Goal: Use online tool/utility: Use online tool/utility

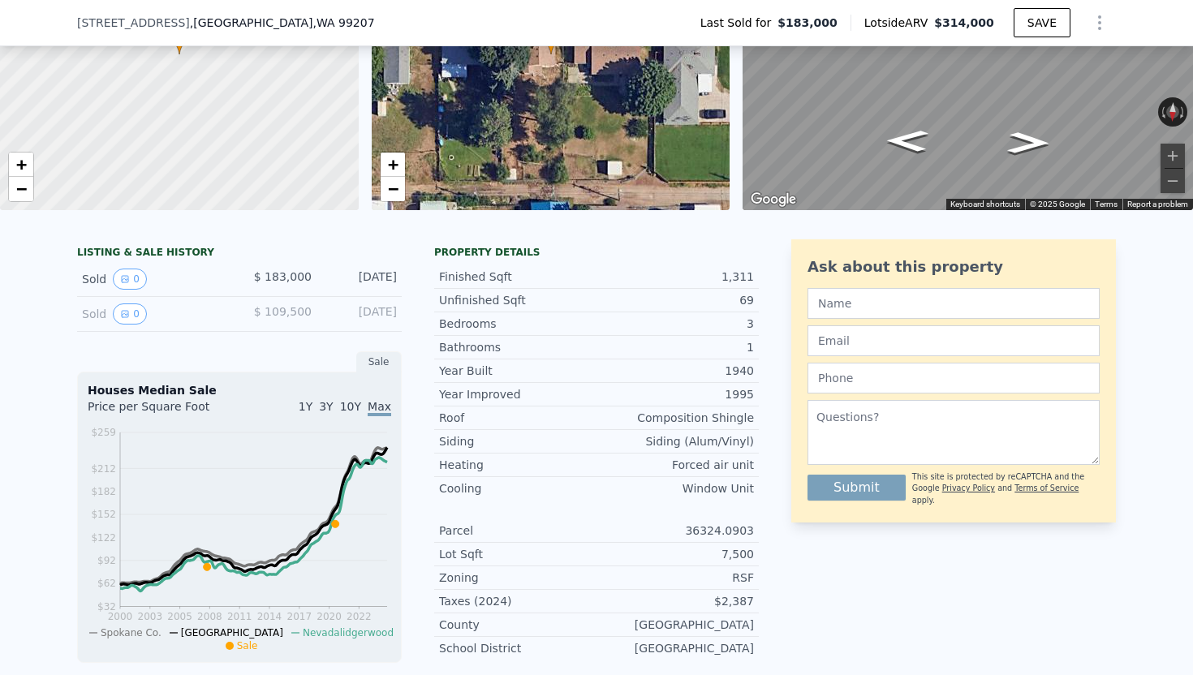
scroll to position [296, 0]
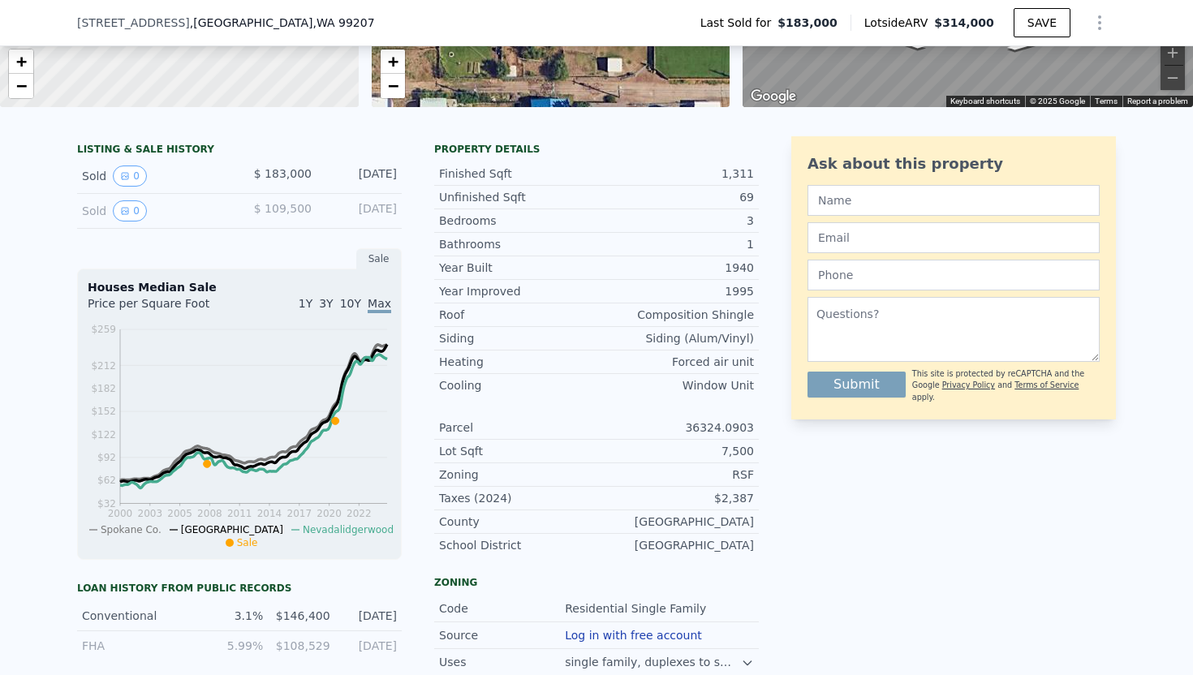
click at [728, 428] on div "36324.0903" at bounding box center [675, 428] width 157 height 16
copy div "36324.0903"
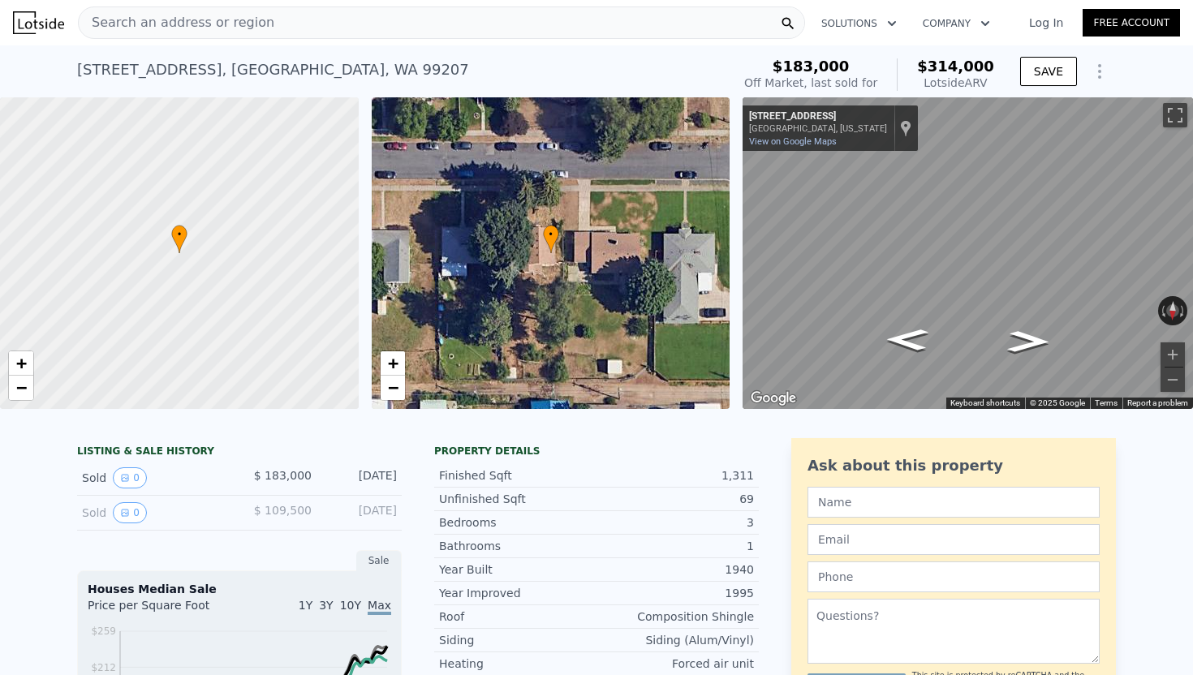
click at [689, 58] on div "[STREET_ADDRESS] Sold [DATE] for $183k (~ARV $314k )" at bounding box center [401, 74] width 648 height 45
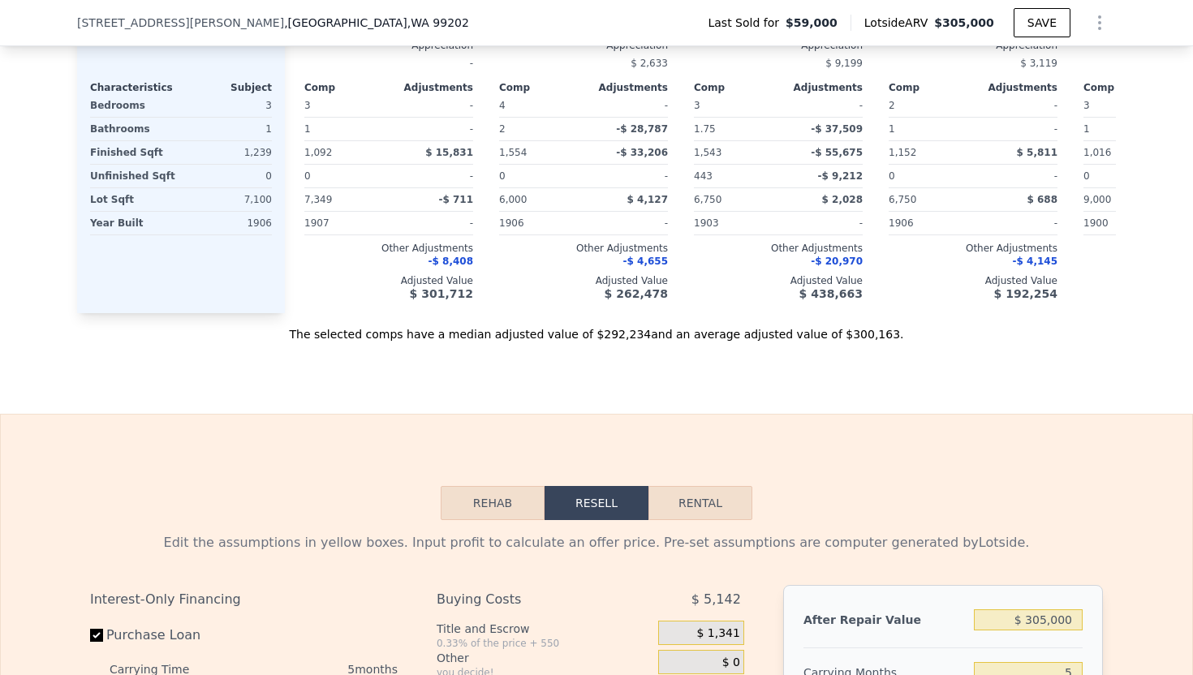
scroll to position [1099, 0]
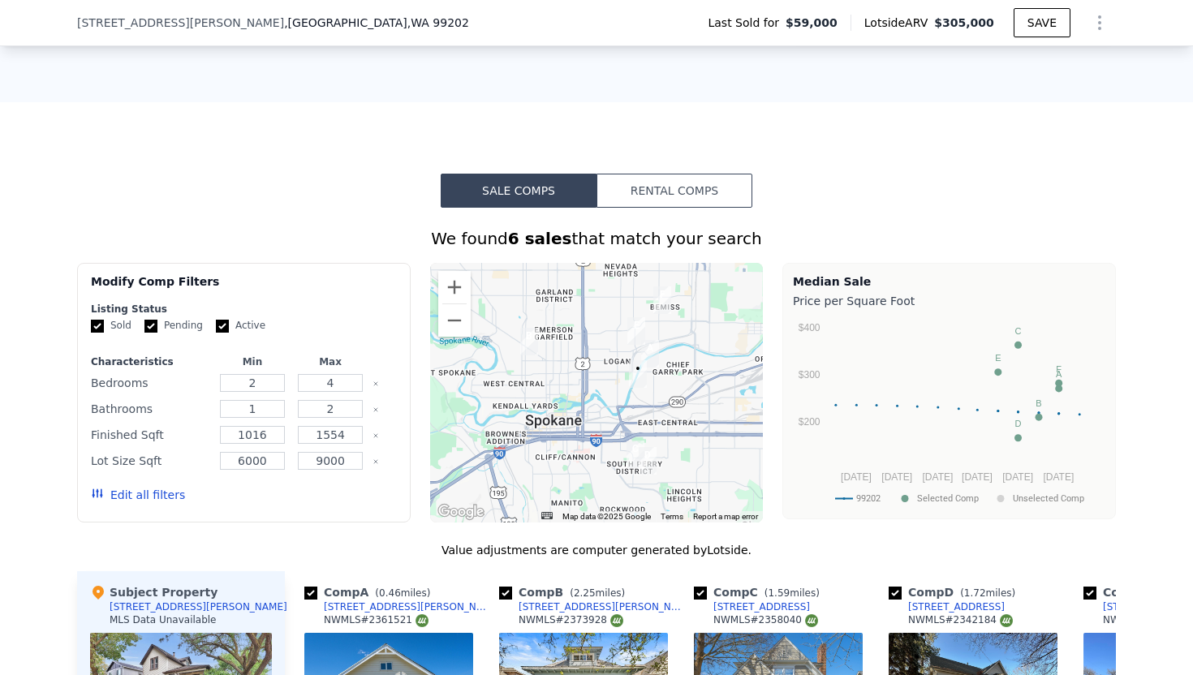
click at [1148, 250] on div "We found 6 sales that match your search Filters Map Prices Modify Comp Filters …" at bounding box center [596, 653] width 1193 height 891
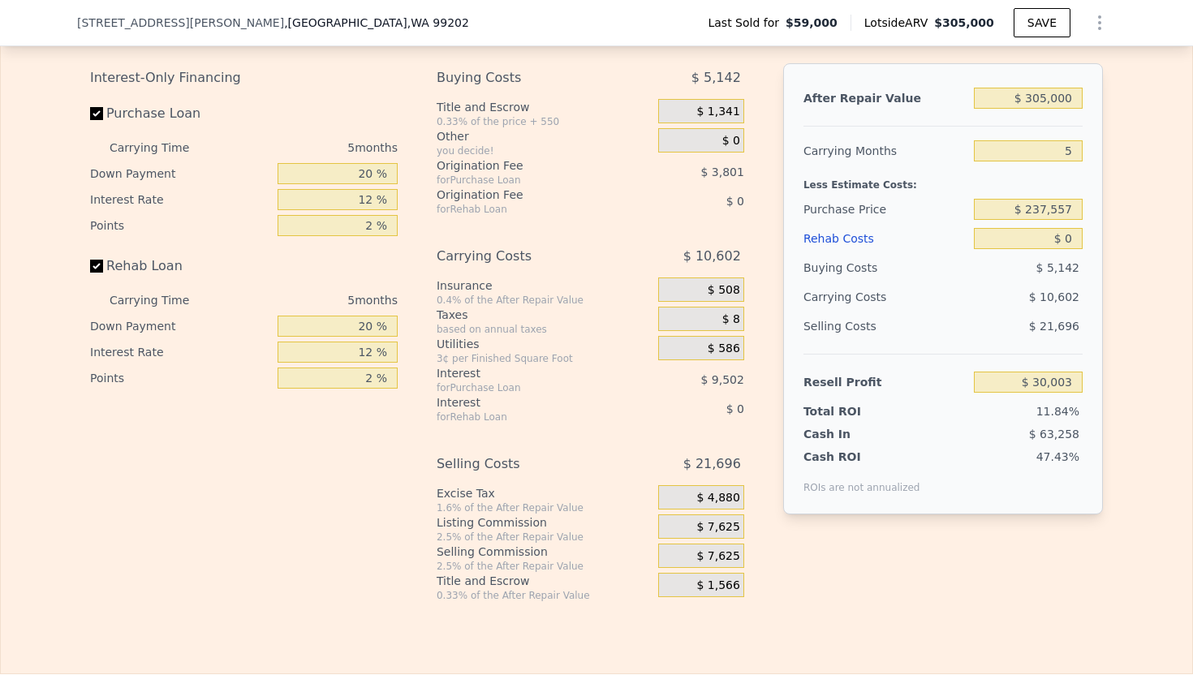
scroll to position [2201, 0]
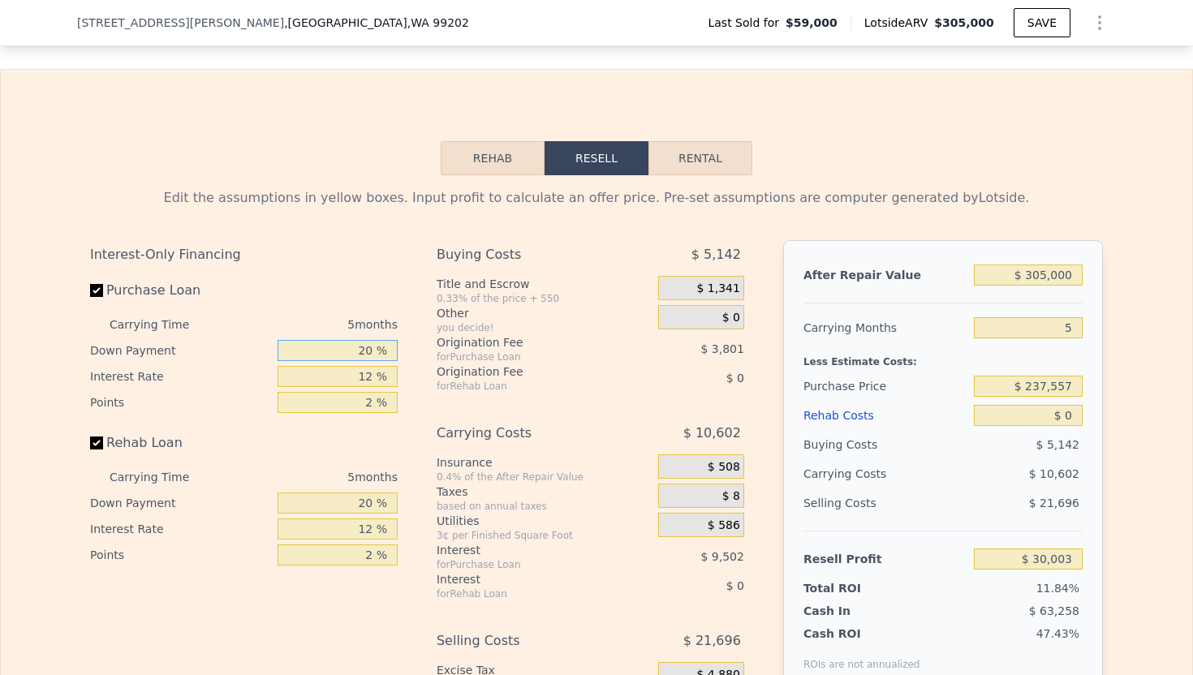
click at [371, 346] on input "20 %" at bounding box center [338, 350] width 120 height 21
click at [364, 352] on input "20 %" at bounding box center [338, 350] width 120 height 21
type input "0 %"
type input "$ 26,673"
type input "0 %"
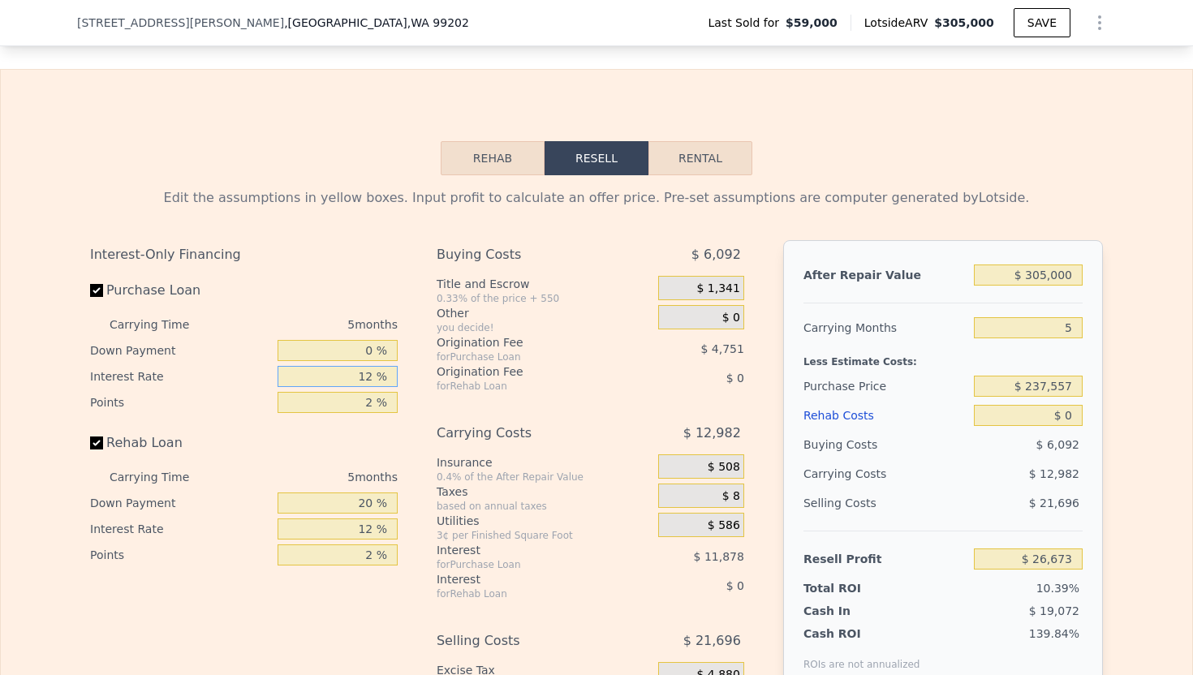
click at [373, 376] on input "12 %" at bounding box center [338, 376] width 120 height 21
type input "11 %"
type input "$ 27,663"
type input "11 %"
click at [375, 403] on input "2 %" at bounding box center [338, 402] width 120 height 21
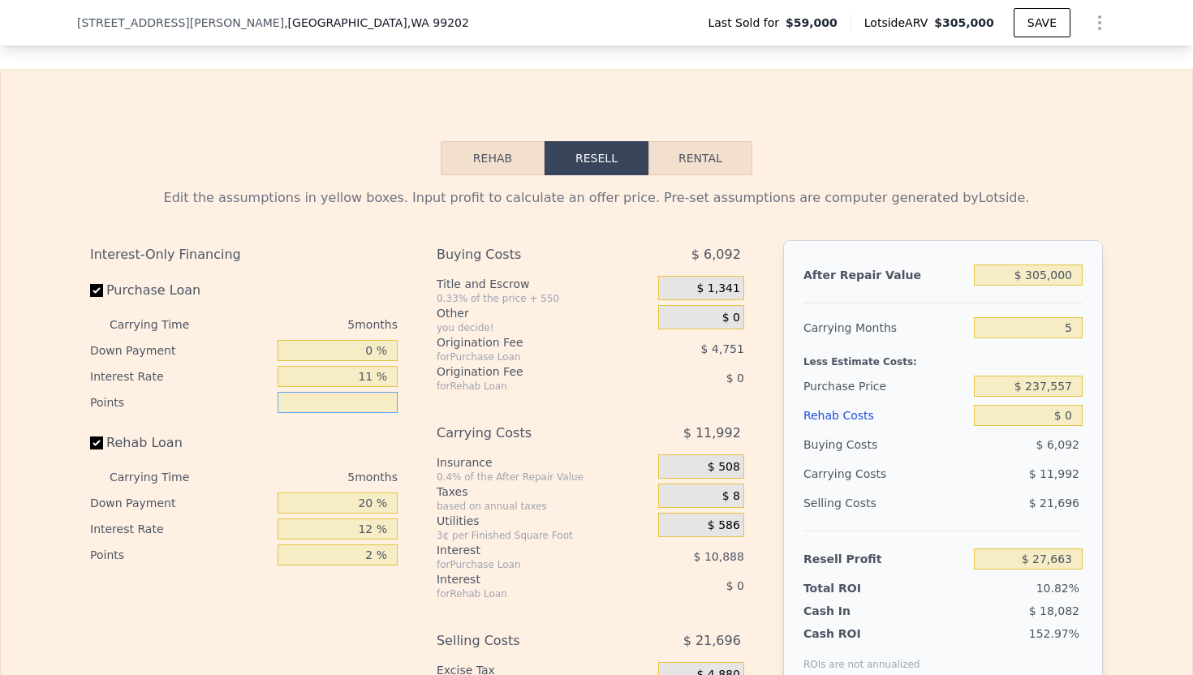
type input "1 %"
type input "$ 30,038"
type input "1 %"
click at [369, 506] on input "20 %" at bounding box center [338, 503] width 120 height 21
type input "0 %"
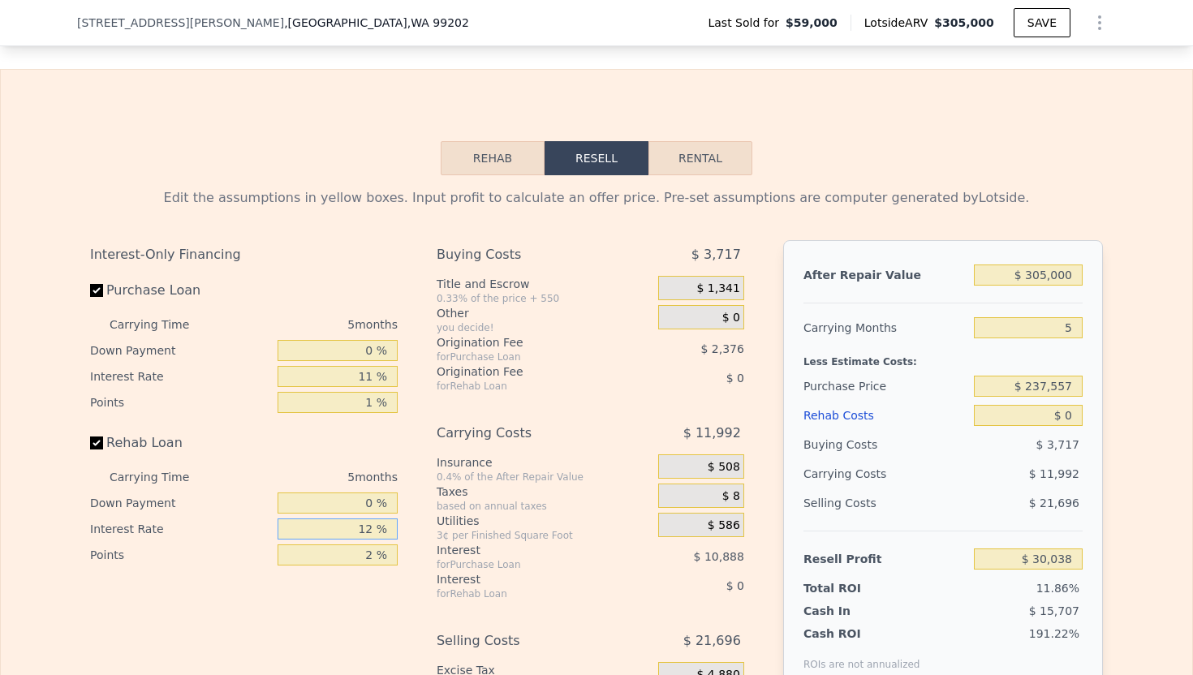
click at [374, 531] on input "12 %" at bounding box center [338, 529] width 120 height 21
type input "11 %"
click at [379, 560] on input "2 %" at bounding box center [338, 555] width 120 height 21
type input "1 %"
click at [496, 380] on div "for Rehab Loan" at bounding box center [527, 386] width 181 height 13
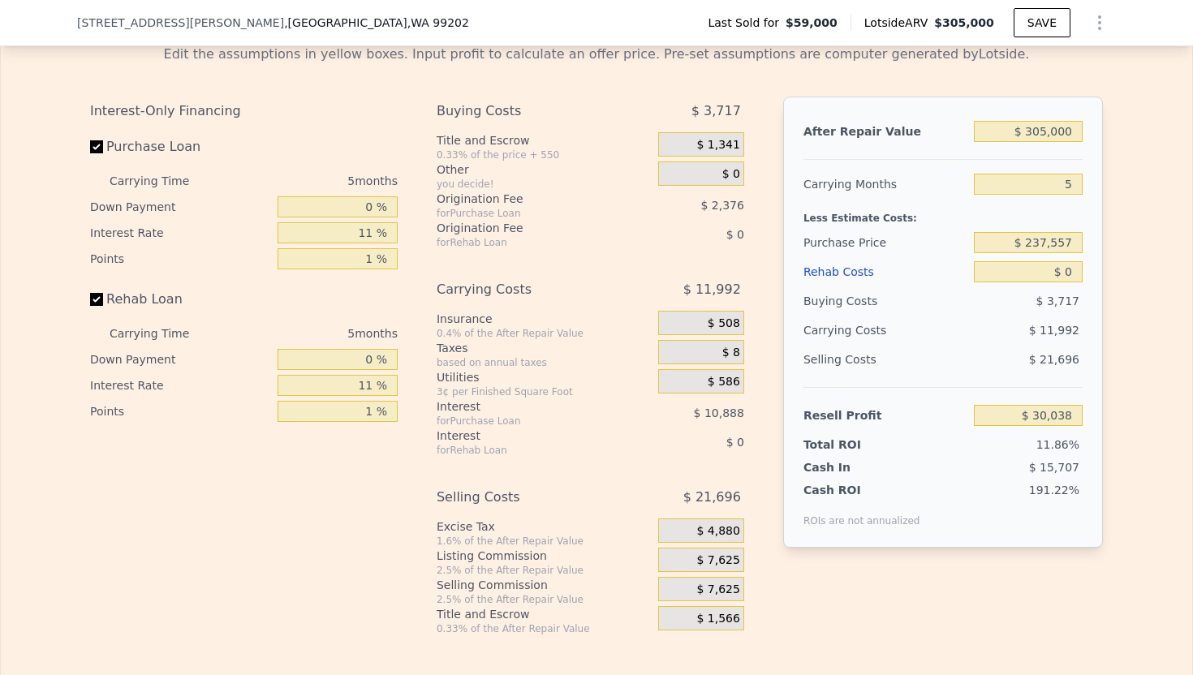
scroll to position [2357, 0]
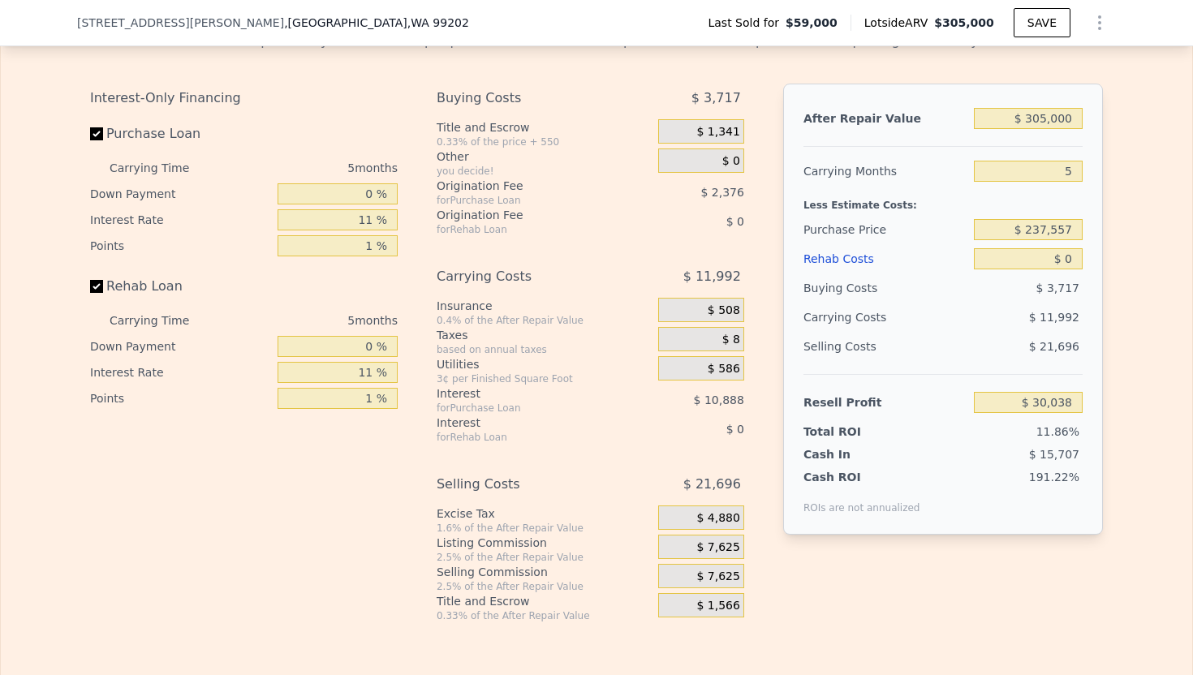
click at [720, 555] on div "$ 7,625" at bounding box center [701, 547] width 86 height 24
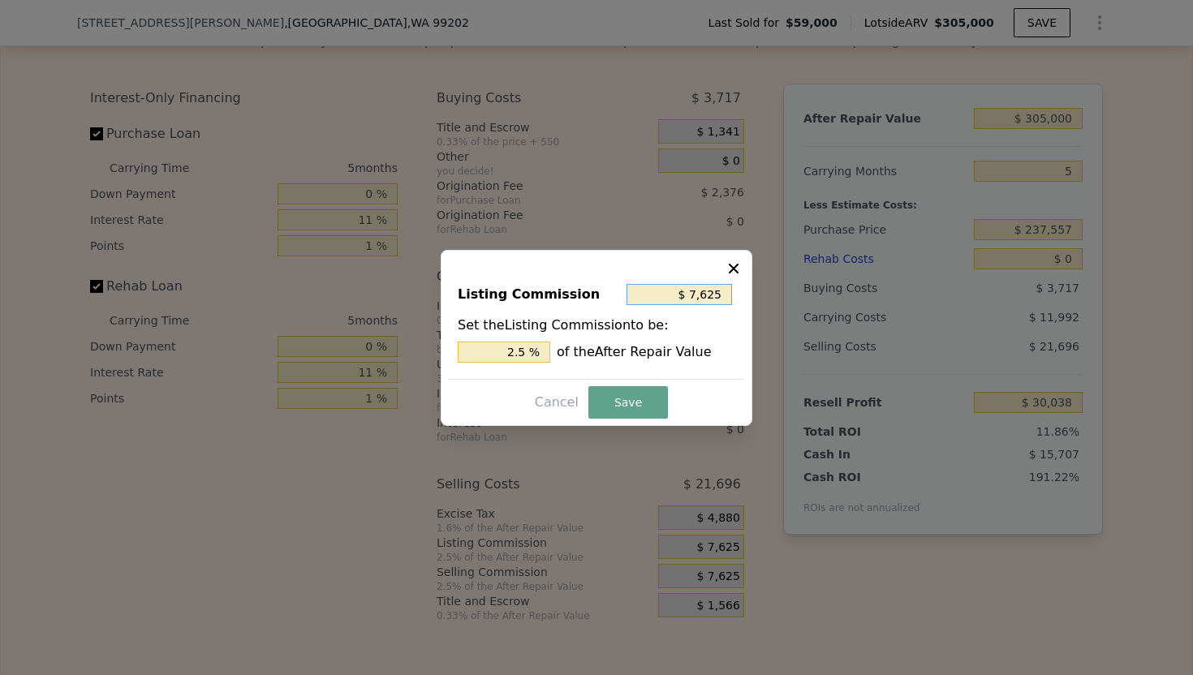
click at [709, 287] on input "$ 7,625" at bounding box center [680, 294] width 106 height 21
type input "$ 5"
type input "0.002 %"
type input "$ 50"
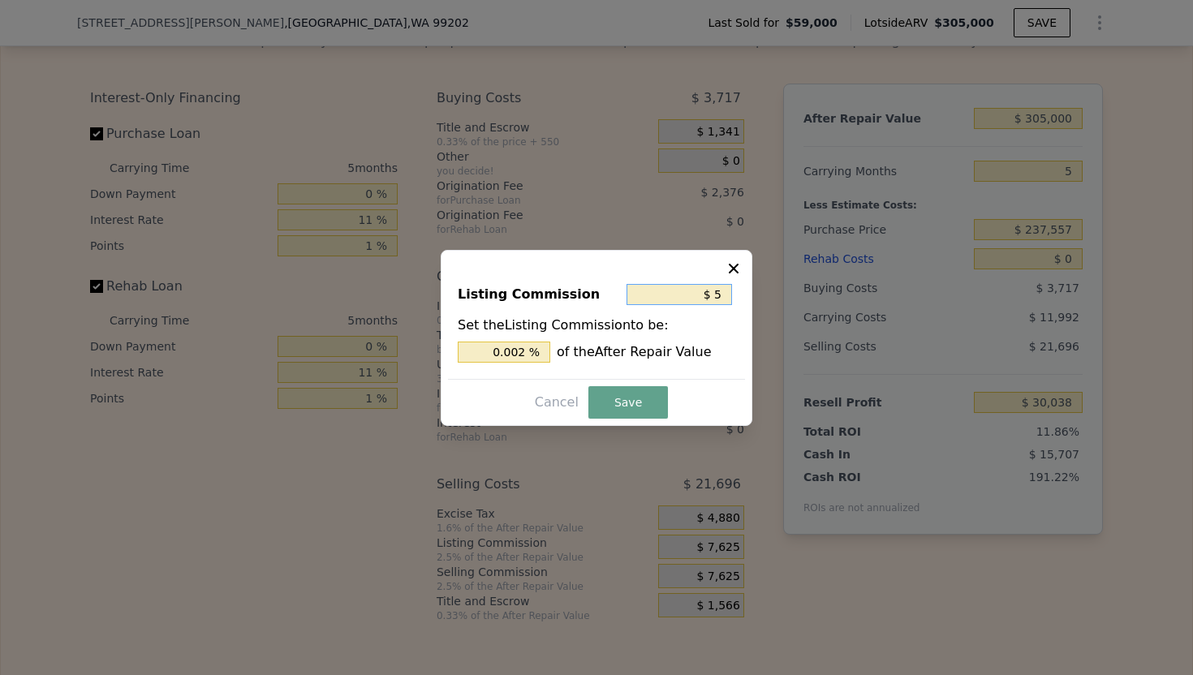
type input "0.016 %"
type input "$ 500"
type input "0.164 %"
type input "$ 500"
click at [626, 395] on button "Save" at bounding box center [629, 402] width 80 height 32
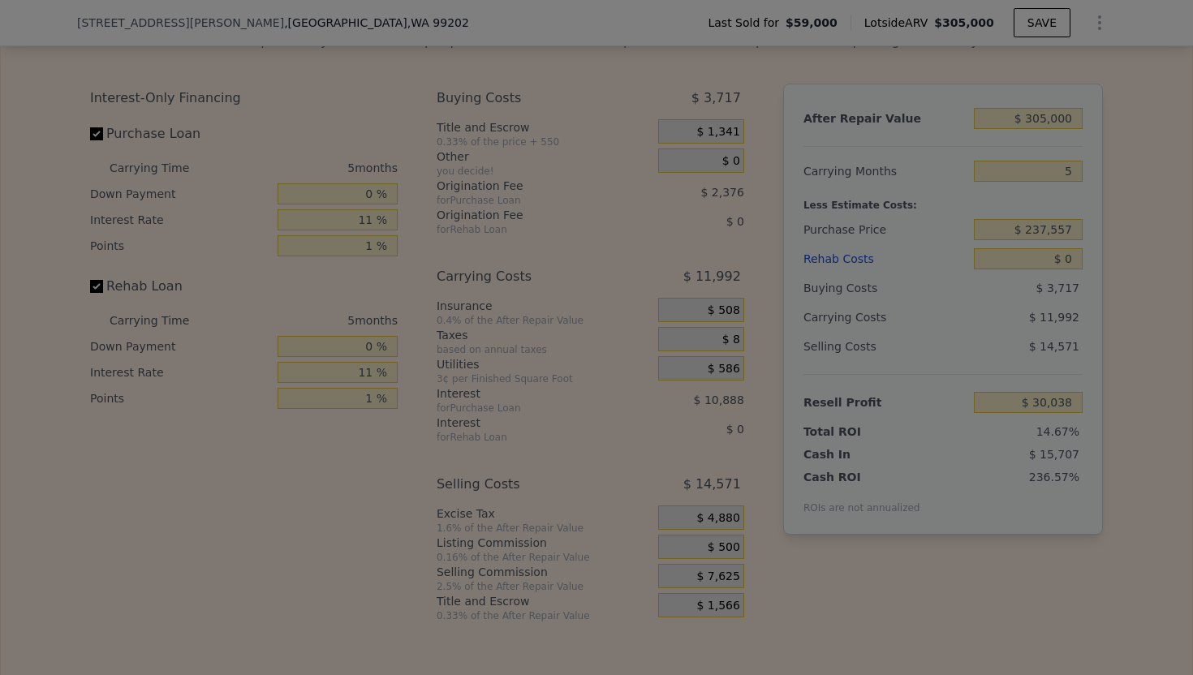
type input "$ 37,163"
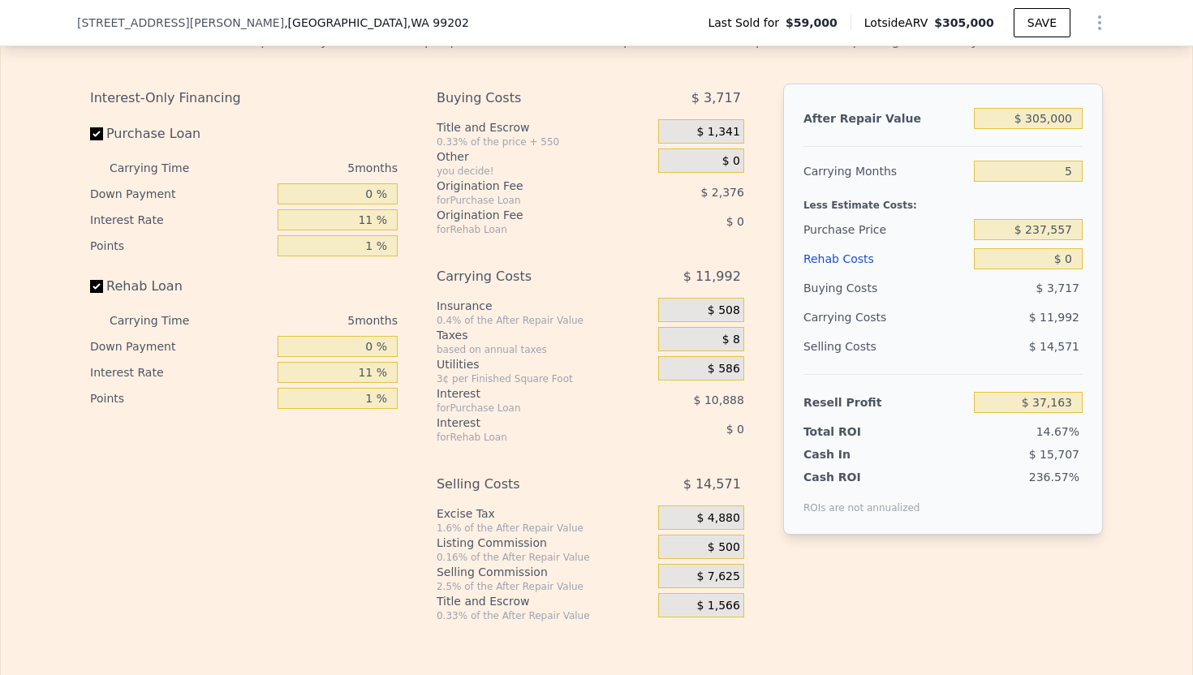
click at [1135, 221] on div "Edit the assumptions in yellow boxes. Input profit to calculate an offer price.…" at bounding box center [597, 321] width 1192 height 604
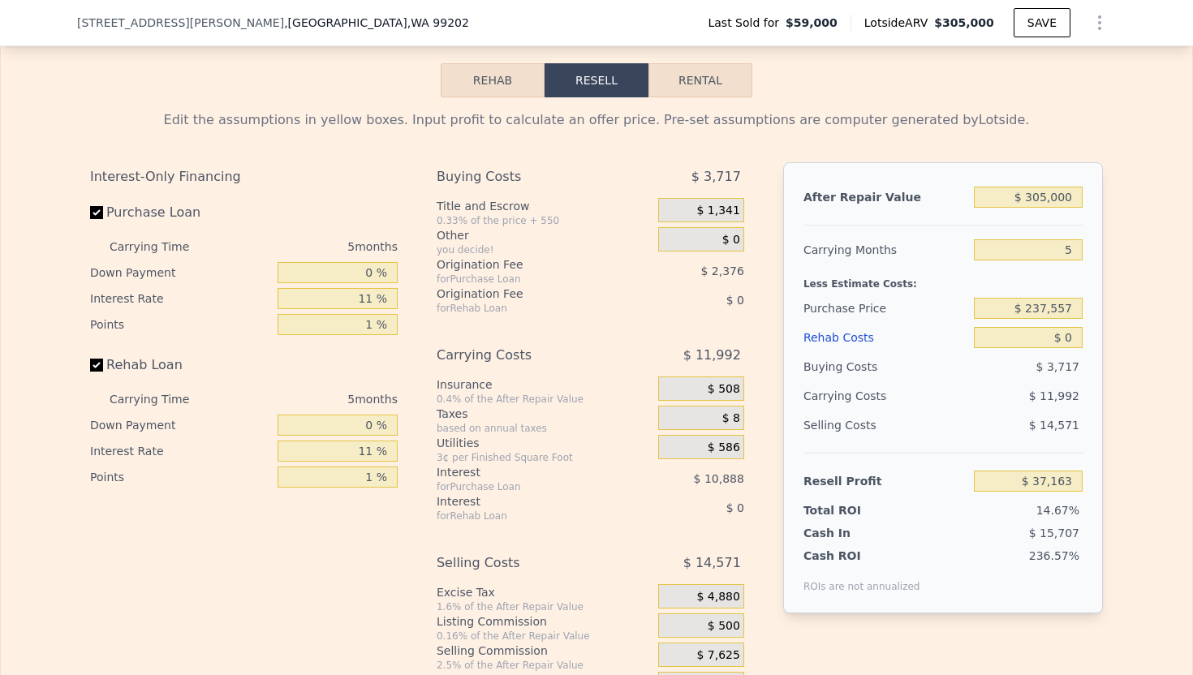
scroll to position [2268, 0]
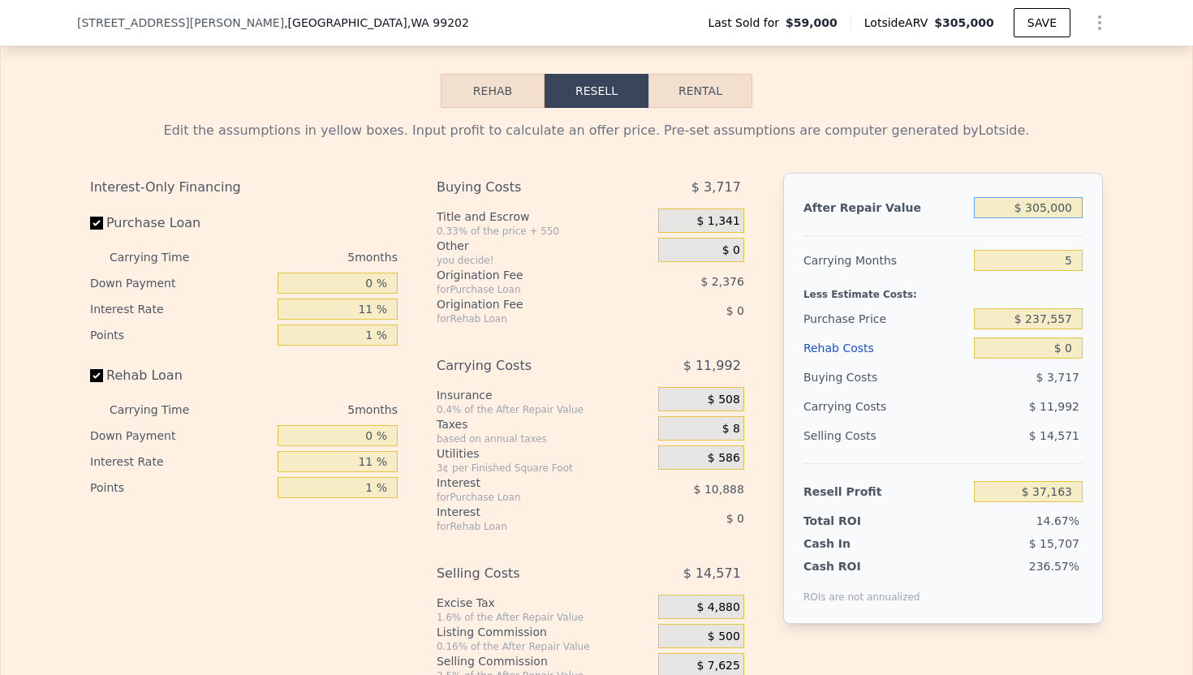
click at [1066, 210] on input "$ 305,000" at bounding box center [1028, 207] width 109 height 21
type input "$ 2"
type input "-$ 253,306"
type input "$ 24"
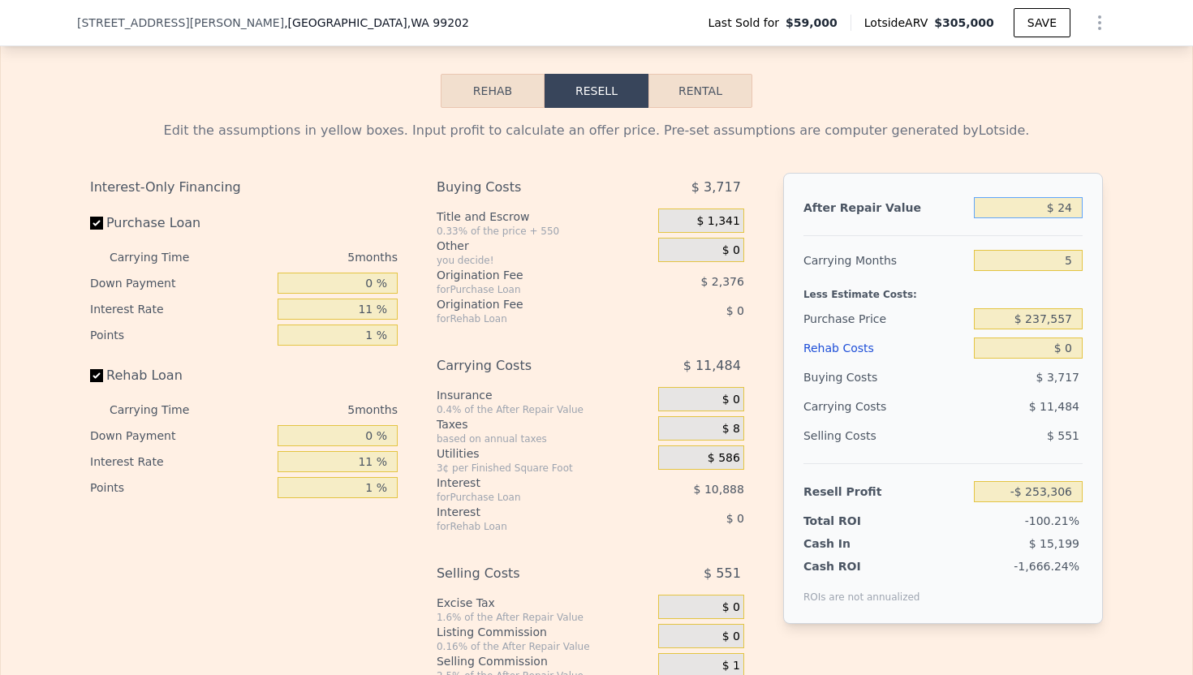
type input "-$ 253,285"
type input "$ 245"
type input "-$ 253,074"
type input "$ 2,450"
type input "-$ 250,974"
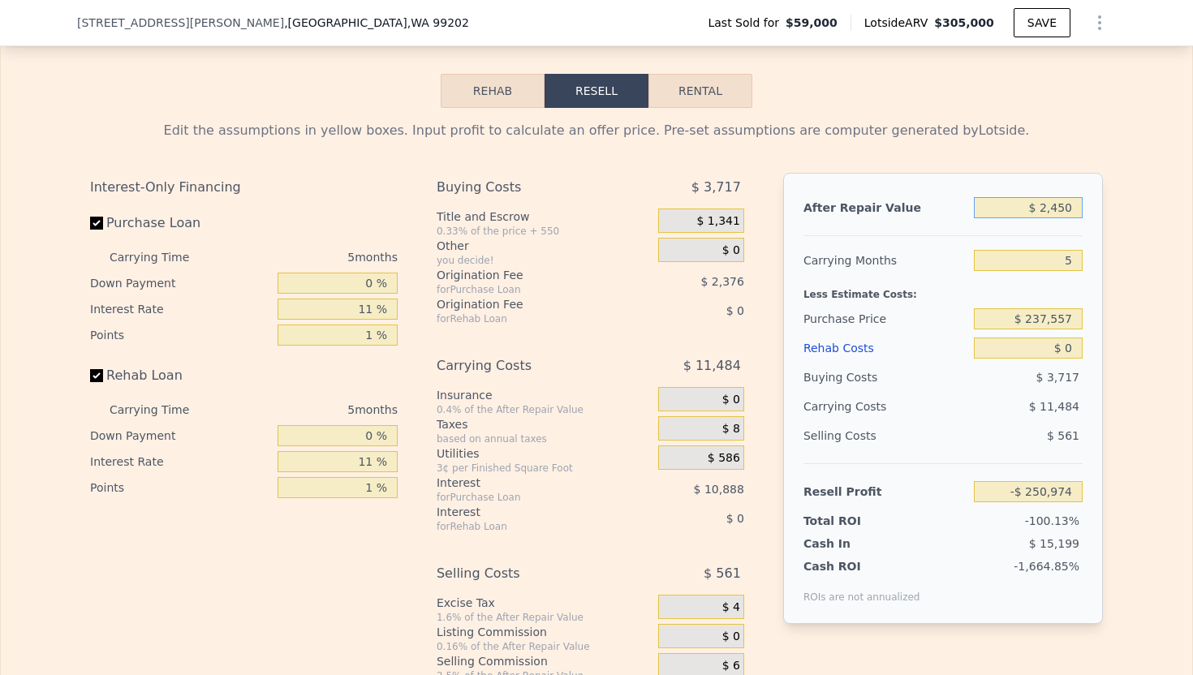
type input "$ 24,500"
type input "-$ 229,976"
type input "$ 245,000"
type input "-$ 19,979"
type input "$ 245,000"
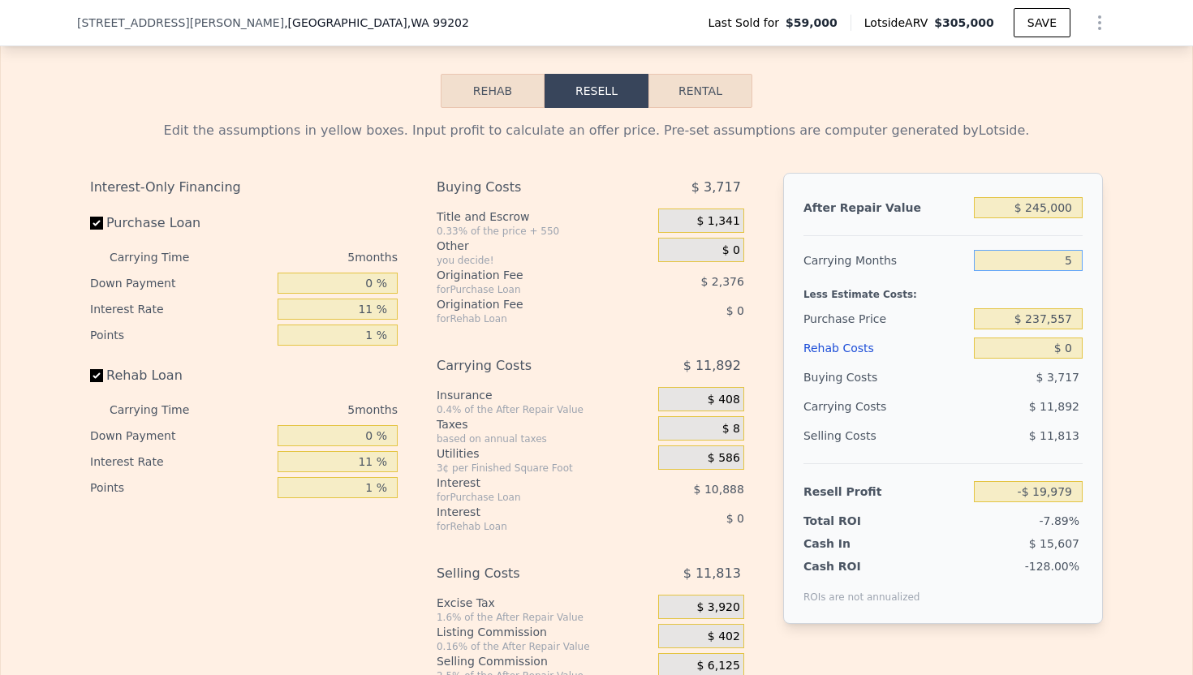
click at [1076, 265] on input "5" at bounding box center [1028, 260] width 109 height 21
type input "3"
type input "-$ 15,223"
type input "3"
click at [1139, 326] on div "Edit the assumptions in yellow boxes. Input profit to calculate an offer price.…" at bounding box center [597, 410] width 1192 height 604
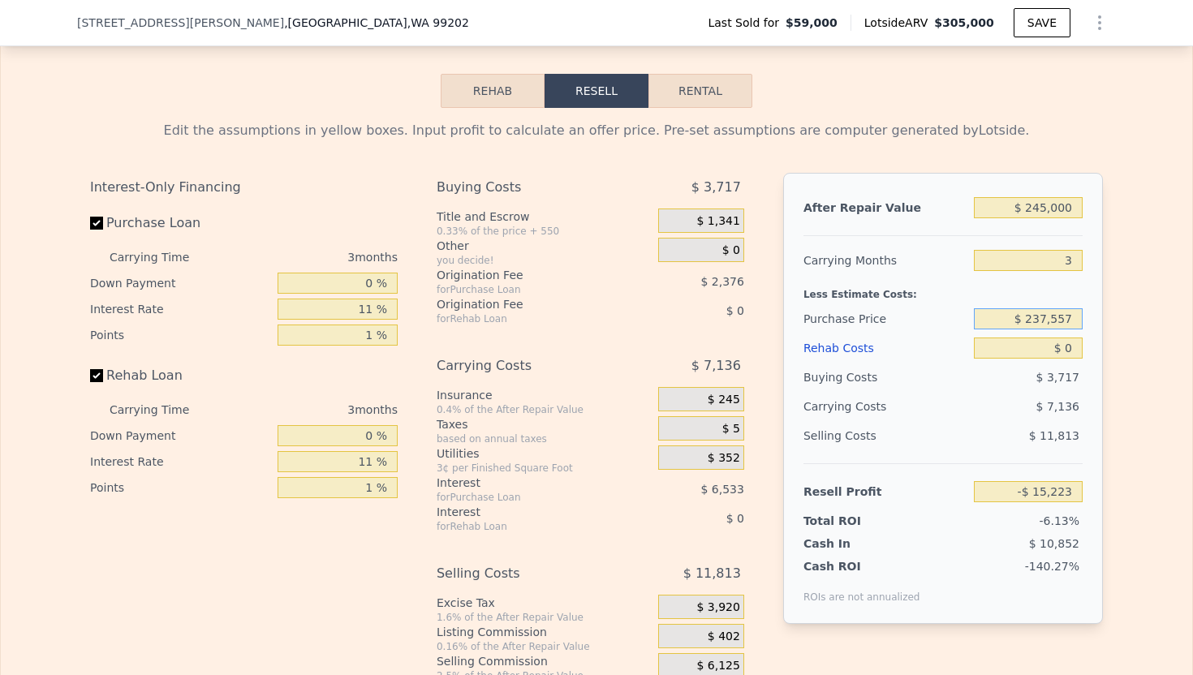
click at [1064, 313] on input "$ 237,557" at bounding box center [1028, 318] width 109 height 21
type input "$ 160,000"
click at [1080, 356] on input "$ 0" at bounding box center [1028, 348] width 109 height 21
type input "$ 65,501"
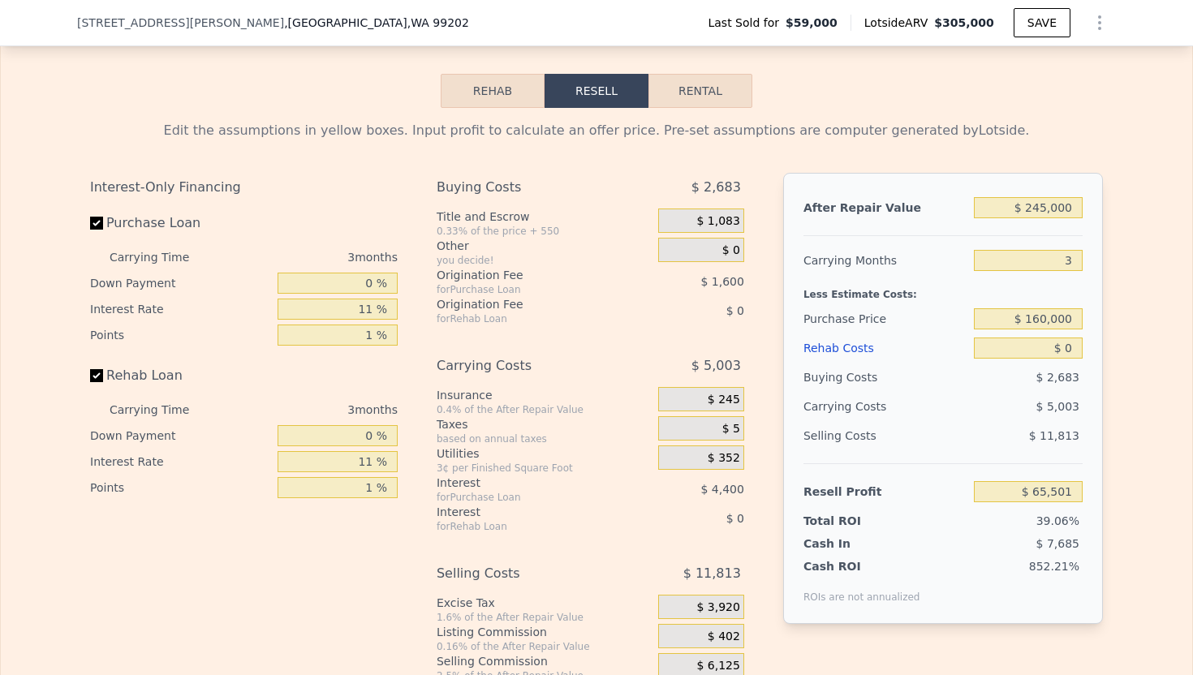
click at [1111, 348] on div "Edit the assumptions in yellow boxes. Input profit to calculate an offer price.…" at bounding box center [596, 410] width 1039 height 604
click at [1063, 209] on input "$ 245,000" at bounding box center [1028, 207] width 109 height 21
type input "$ 3"
type input "-$ 167,988"
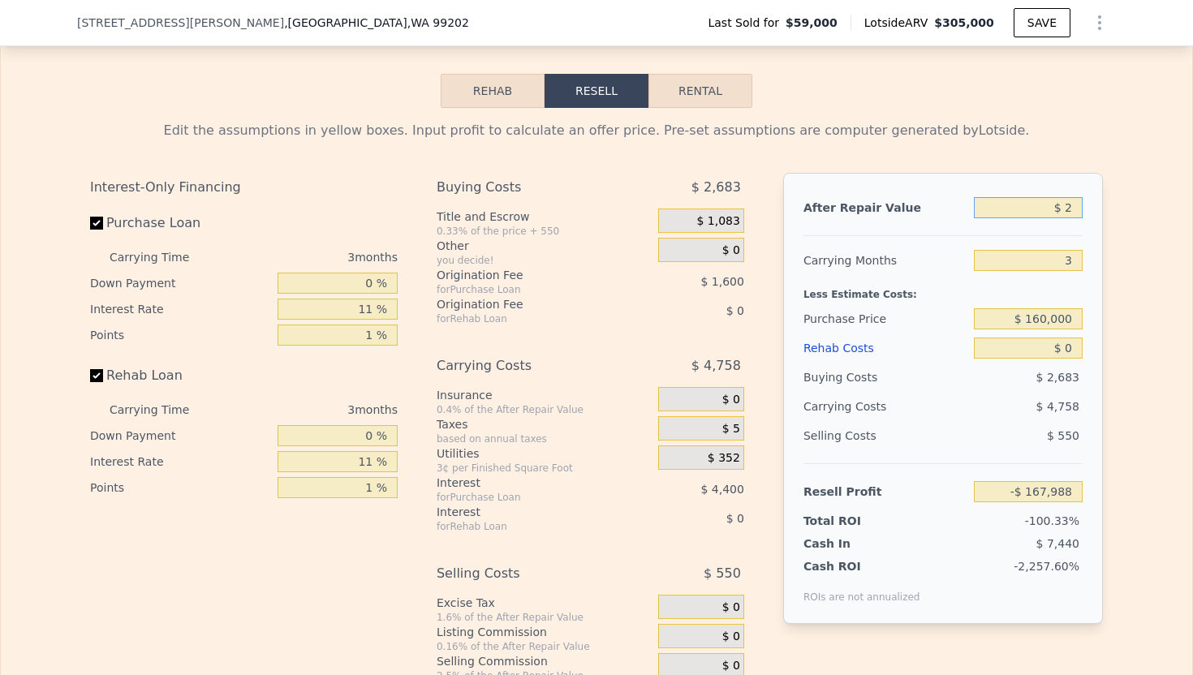
type input "$ 23"
type input "-$ 167,969"
type input "$ 230"
type input "-$ 167,772"
type input "$ 2,300"
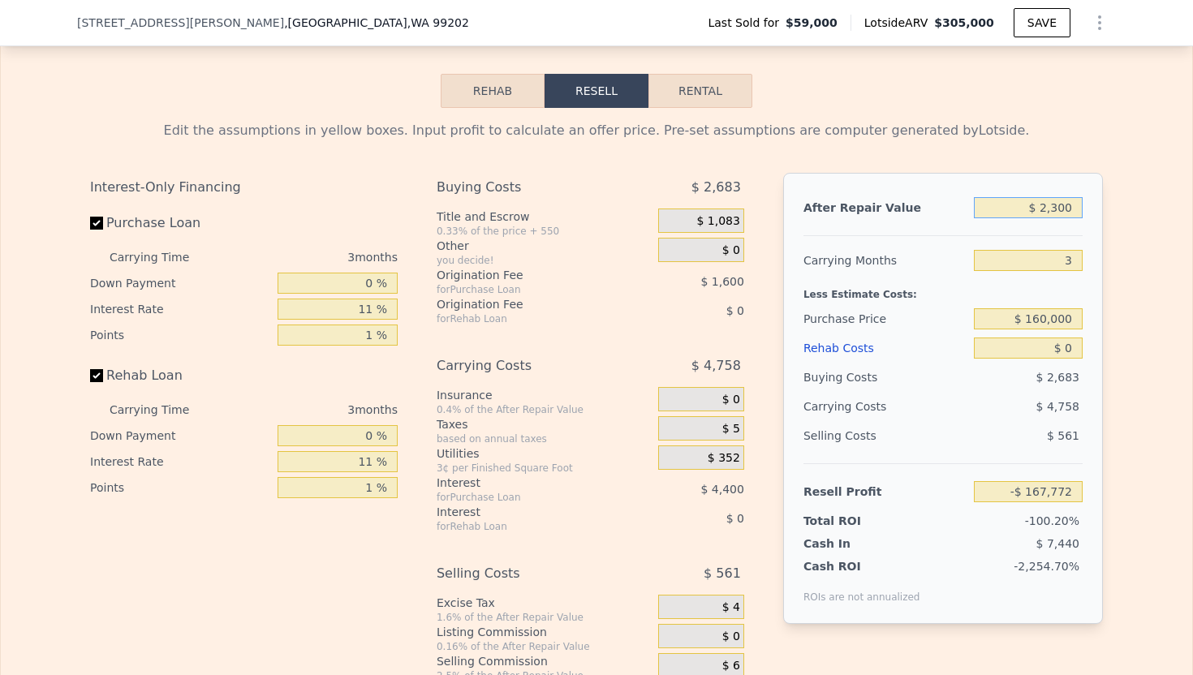
type input "-$ 165,800"
type input "$ 23,000"
type input "-$ 146,072"
type input "$ 230,000"
type input "$ 51,206"
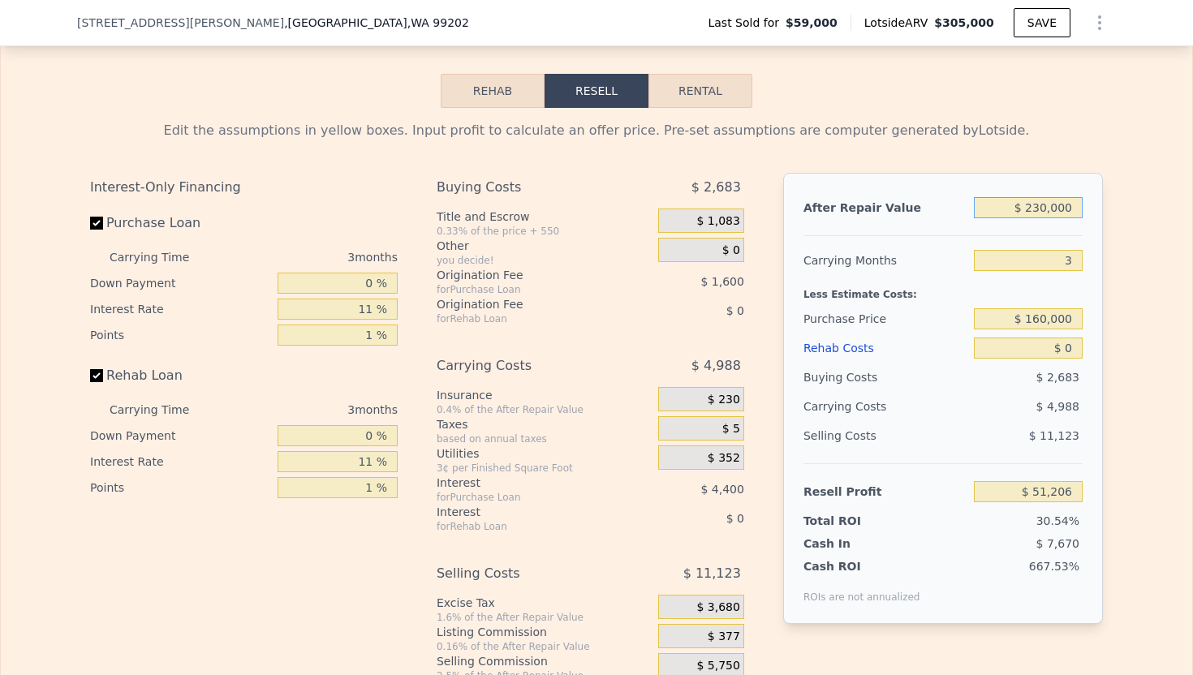
type input "$ 230,000"
click at [1106, 296] on div "Edit the assumptions in yellow boxes. Input profit to calculate an offer price.…" at bounding box center [596, 410] width 1039 height 604
click at [1043, 308] on input "$ 160,000" at bounding box center [1028, 318] width 109 height 21
click at [1042, 315] on input "$ 160,000" at bounding box center [1028, 318] width 109 height 21
type input "$ 180,000"
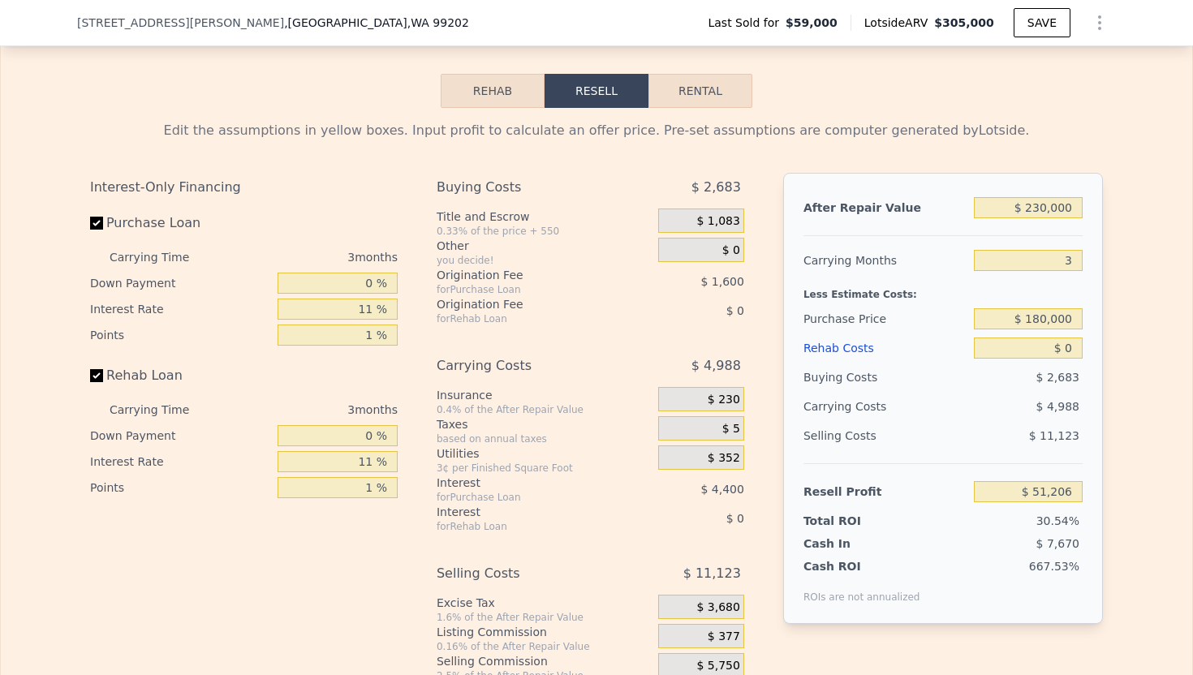
click at [1136, 368] on div "Edit the assumptions in yellow boxes. Input profit to calculate an offer price.…" at bounding box center [597, 410] width 1192 height 604
type input "$ 30,391"
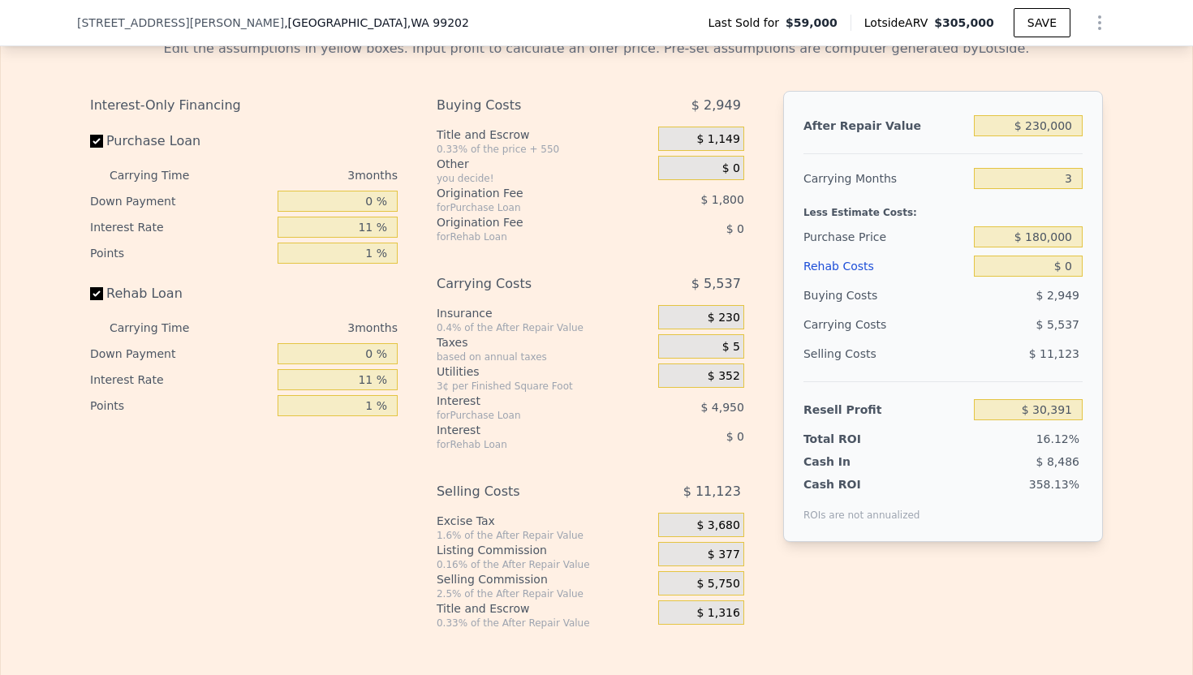
scroll to position [2394, 0]
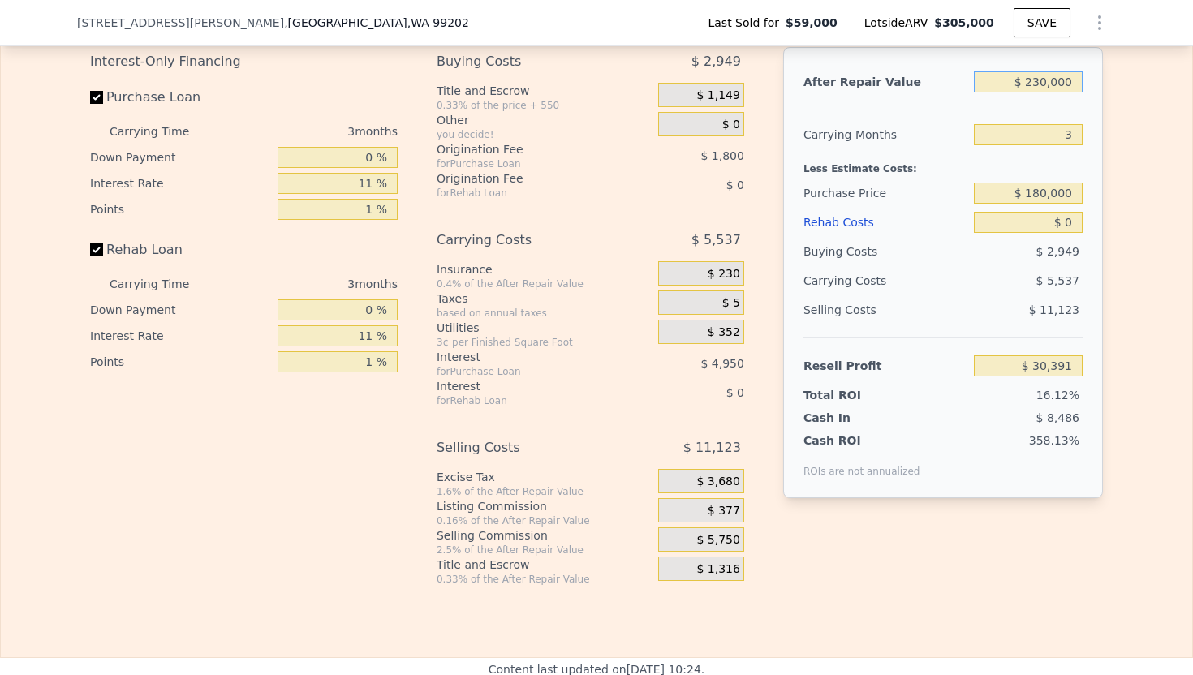
click at [1052, 86] on input "$ 230,000" at bounding box center [1028, 81] width 109 height 21
click at [1043, 84] on input "$ 230,000" at bounding box center [1028, 81] width 109 height 21
type input "$ 240,000"
type input "$ 39,922"
type input "$ 240,000"
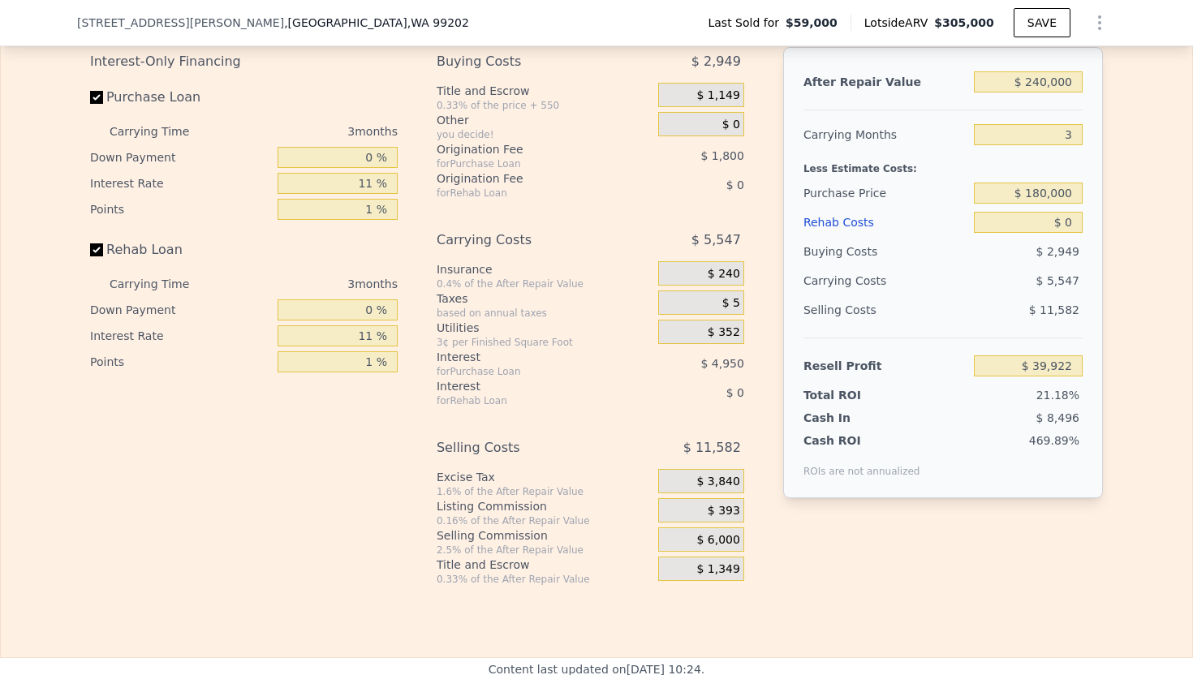
click at [1154, 141] on div "Edit the assumptions in yellow boxes. Input profit to calculate an offer price.…" at bounding box center [597, 284] width 1192 height 604
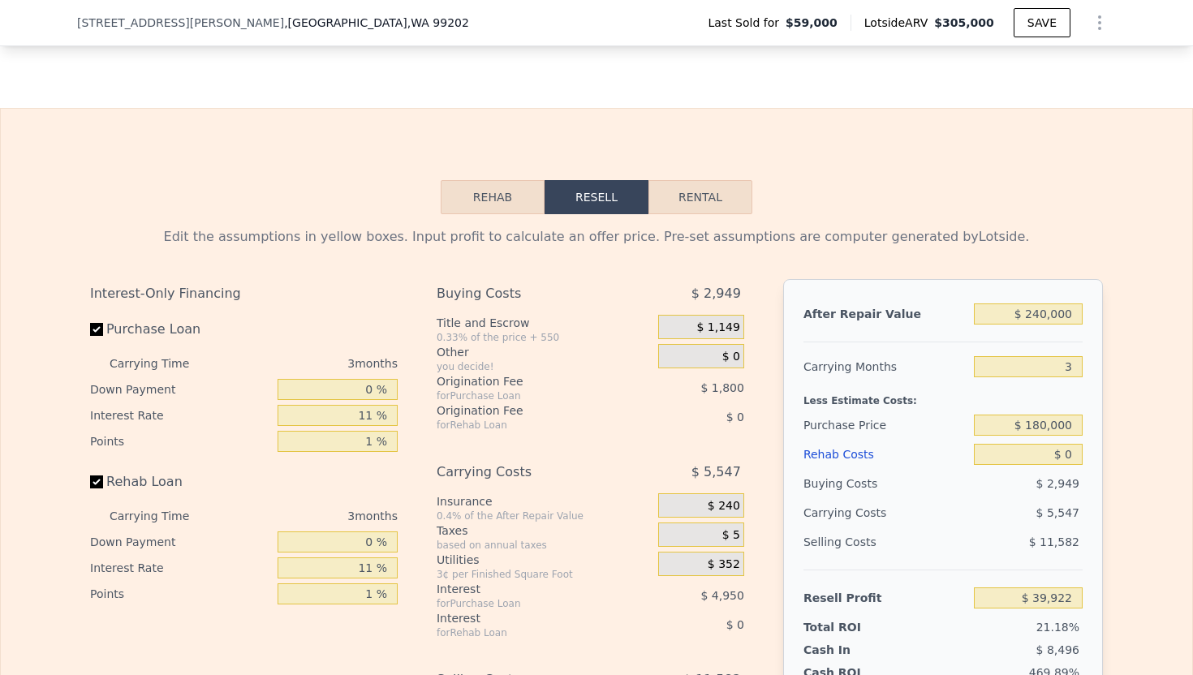
scroll to position [2210, 0]
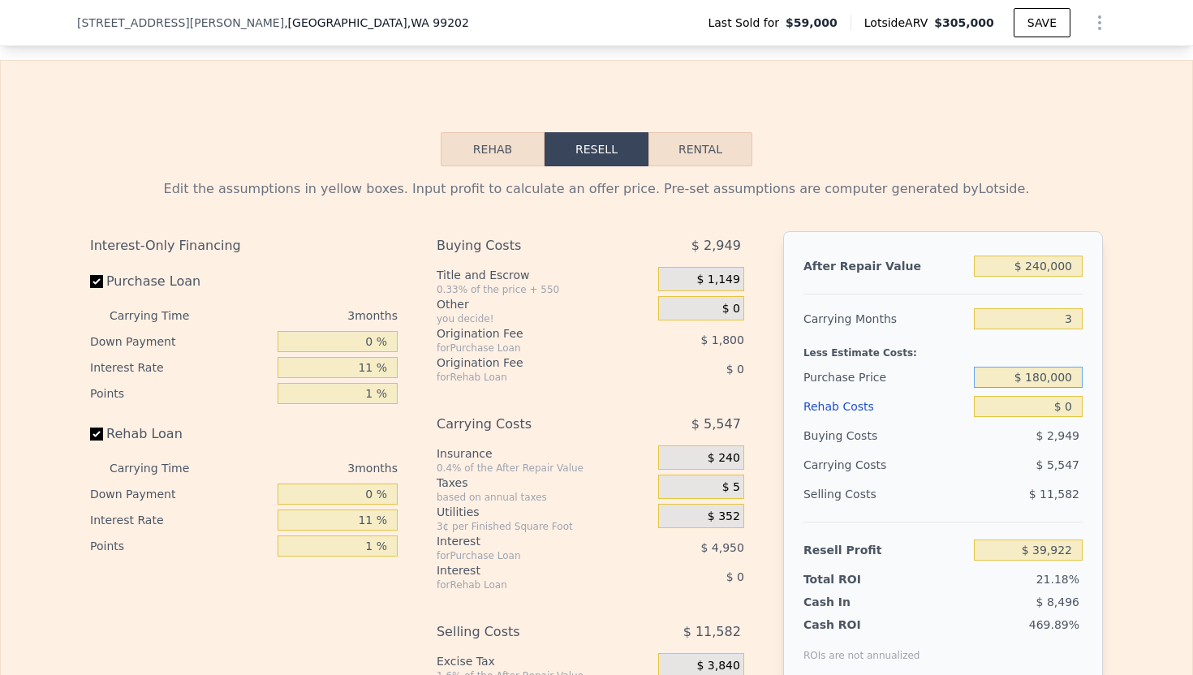
click at [1042, 375] on input "$ 180,000" at bounding box center [1028, 377] width 109 height 21
type input "$ 160,000"
click at [1153, 412] on div "Edit the assumptions in yellow boxes. Input profit to calculate an offer price.…" at bounding box center [597, 468] width 1192 height 604
type input "$ 60,737"
click at [1049, 268] on input "$ 240,000" at bounding box center [1028, 266] width 109 height 21
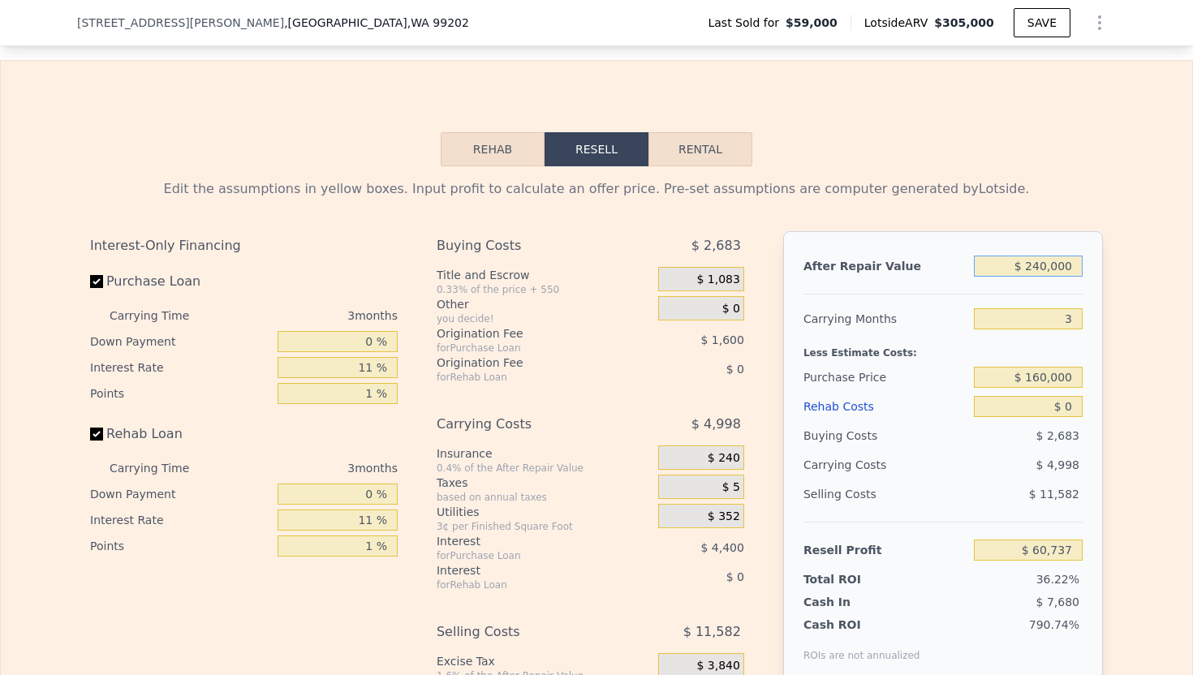
click at [1049, 268] on input "$ 240,000" at bounding box center [1028, 266] width 109 height 21
type input "$ 2"
type input "-$ 167,989"
type input "$ 23"
type input "-$ 167,969"
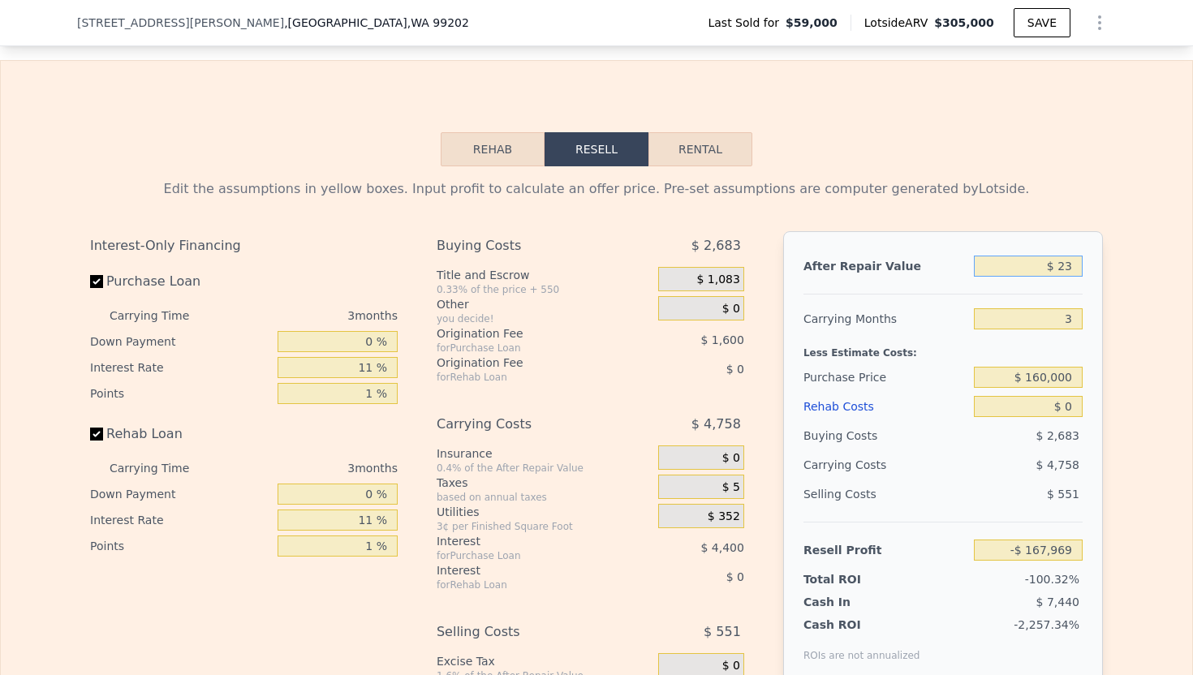
type input "$ 2"
type input "-$ 167,989"
type input "$ 25"
type input "-$ 167,967"
type input "$ 250"
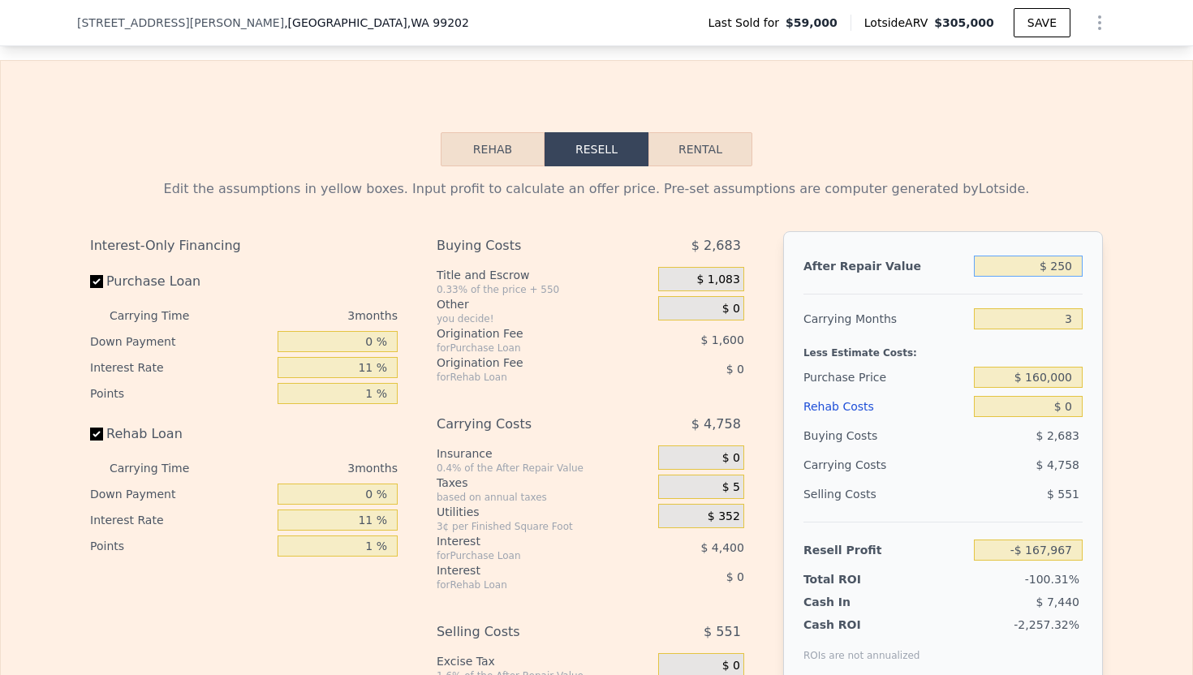
type input "-$ 167,752"
type input "$ 2,500"
type input "-$ 165,609"
type input "$ 25,000"
type input "-$ 144,165"
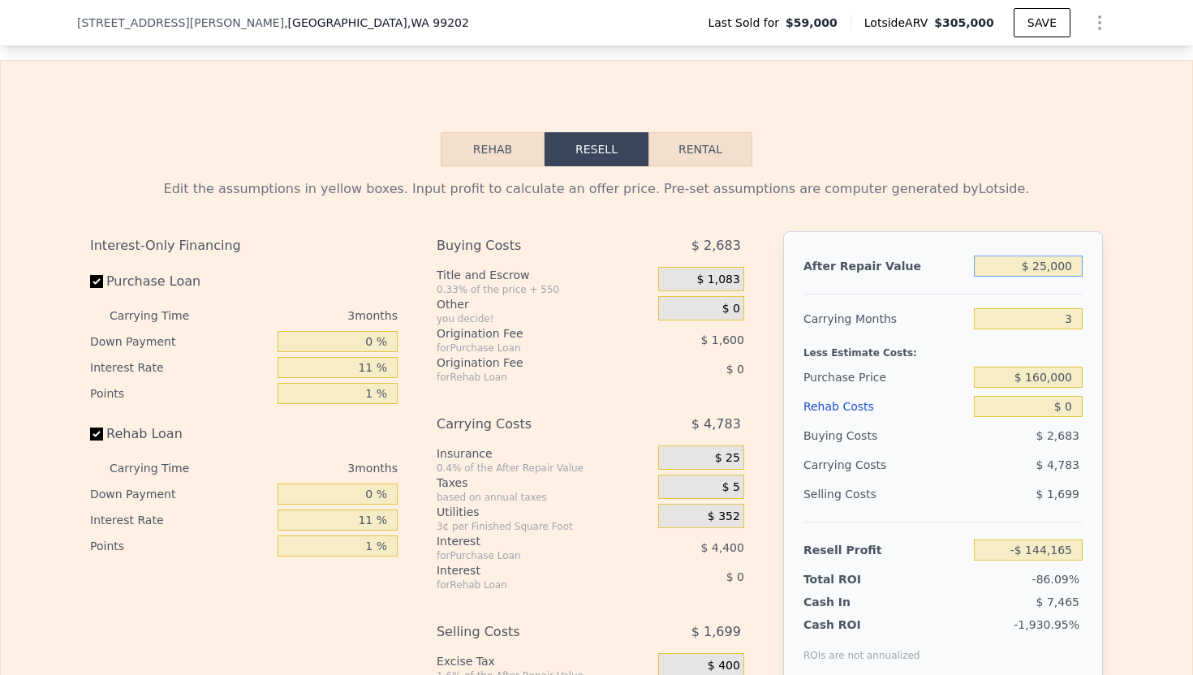
type input "$ 2,500"
type input "-$ 165,609"
type input "$ 250"
type input "-$ 167,752"
type input "$ 25"
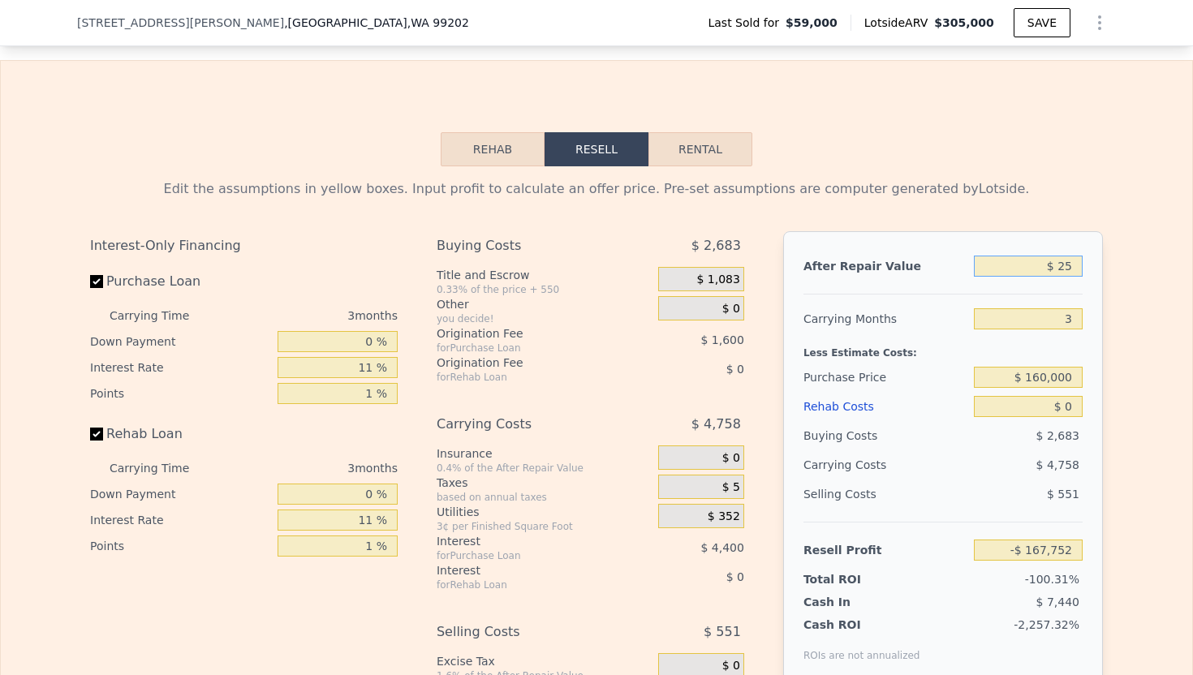
type input "-$ 167,967"
type input "$ 2"
type input "-$ 167,989"
type input "$ 24"
type input "-$ 167,968"
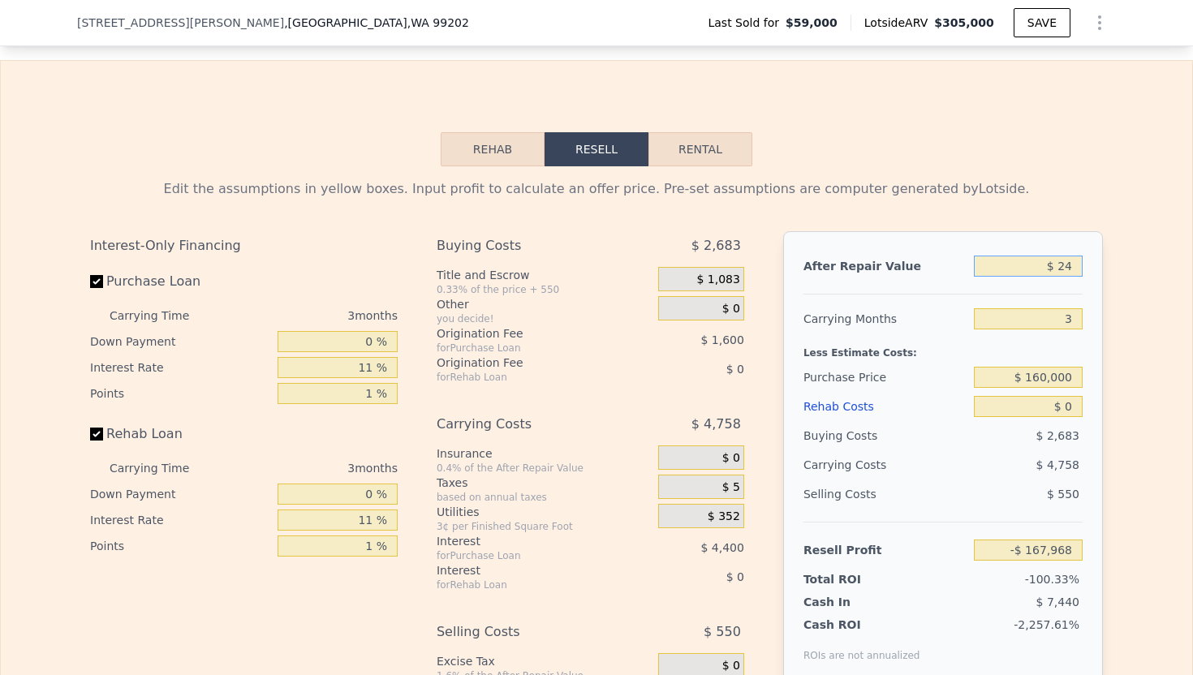
type input "$ 245"
type input "-$ 167,757"
type input "$ 2,450"
type input "-$ 165,655"
type input "$ 24,500"
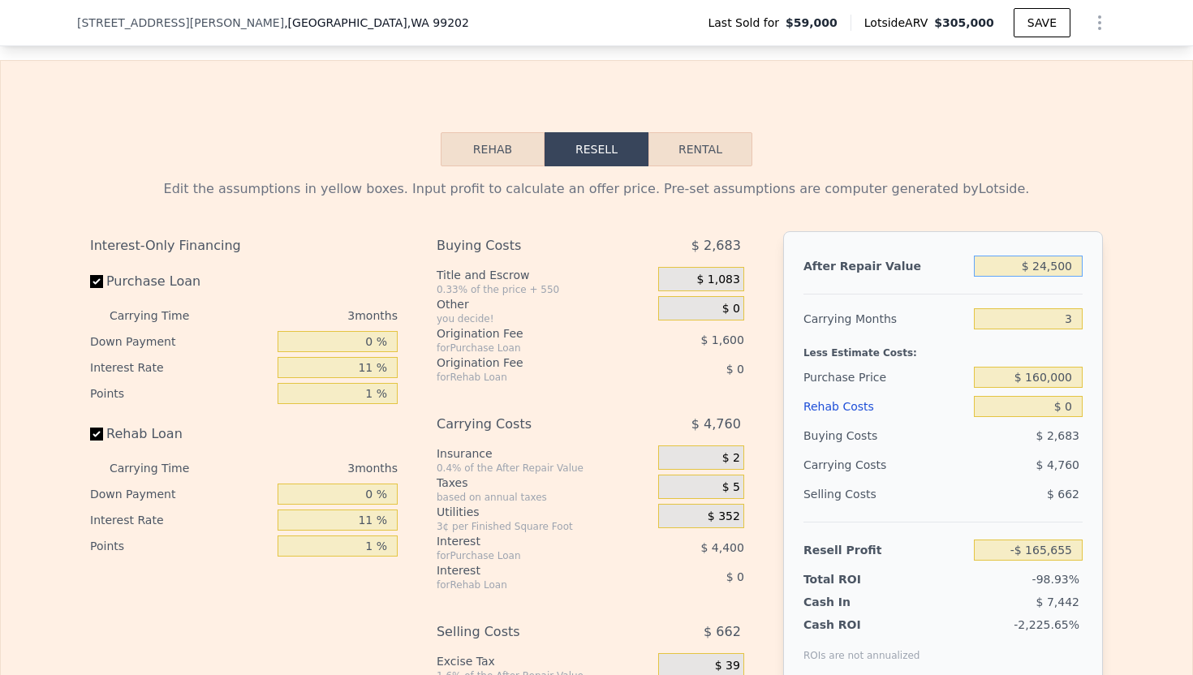
type input "-$ 144,643"
type input "$ 245,000"
type input "$ 65,501"
type input "$ 245,000"
click at [1104, 368] on div "Edit the assumptions in yellow boxes. Input profit to calculate an offer price.…" at bounding box center [596, 468] width 1039 height 604
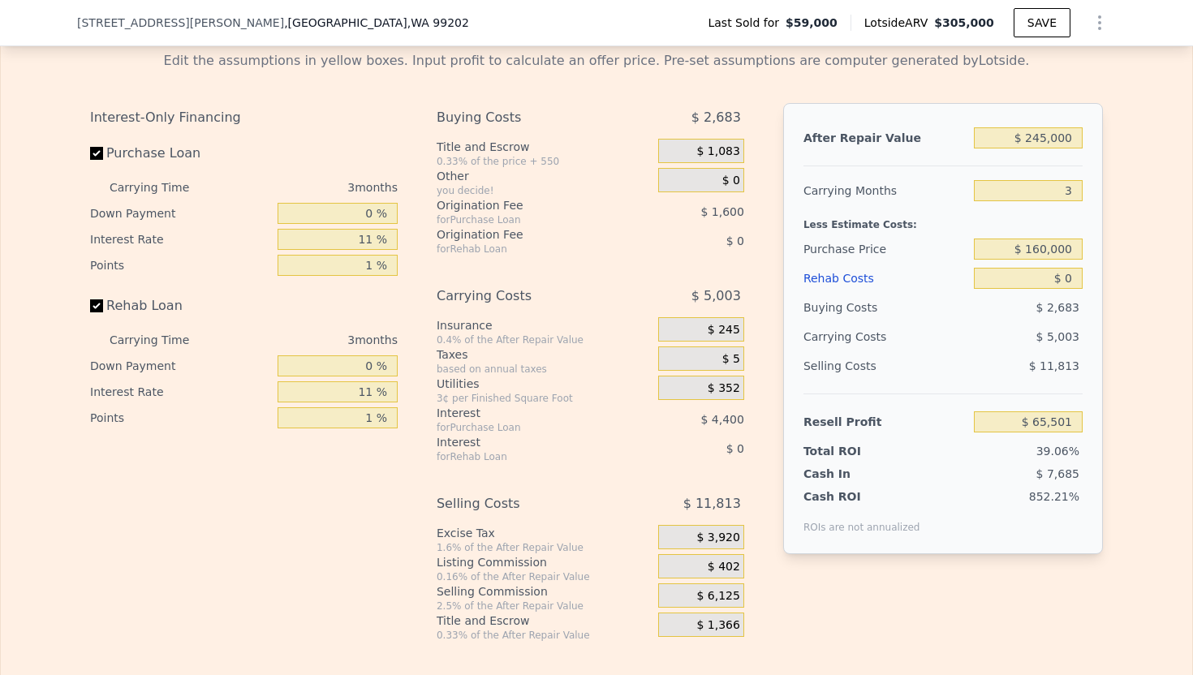
scroll to position [2335, 0]
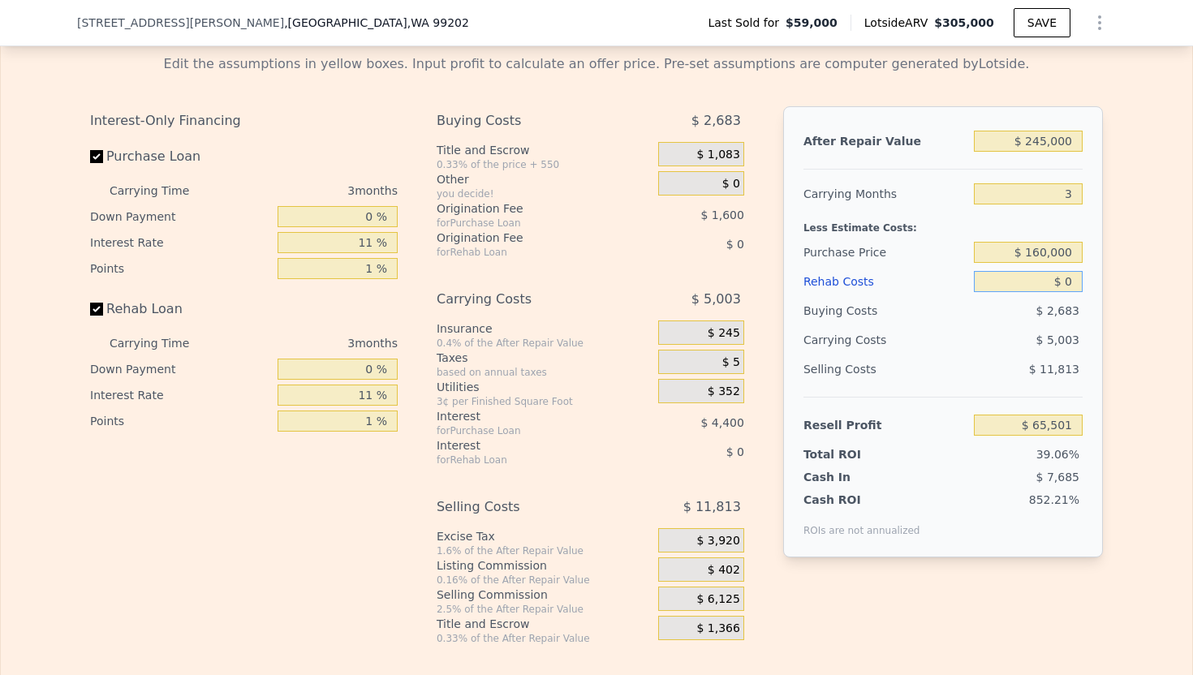
click at [1072, 280] on input "$ 0" at bounding box center [1028, 281] width 109 height 21
click at [1076, 198] on input "3" at bounding box center [1028, 193] width 109 height 21
type input "6"
type input "$ 60,499"
type input "6"
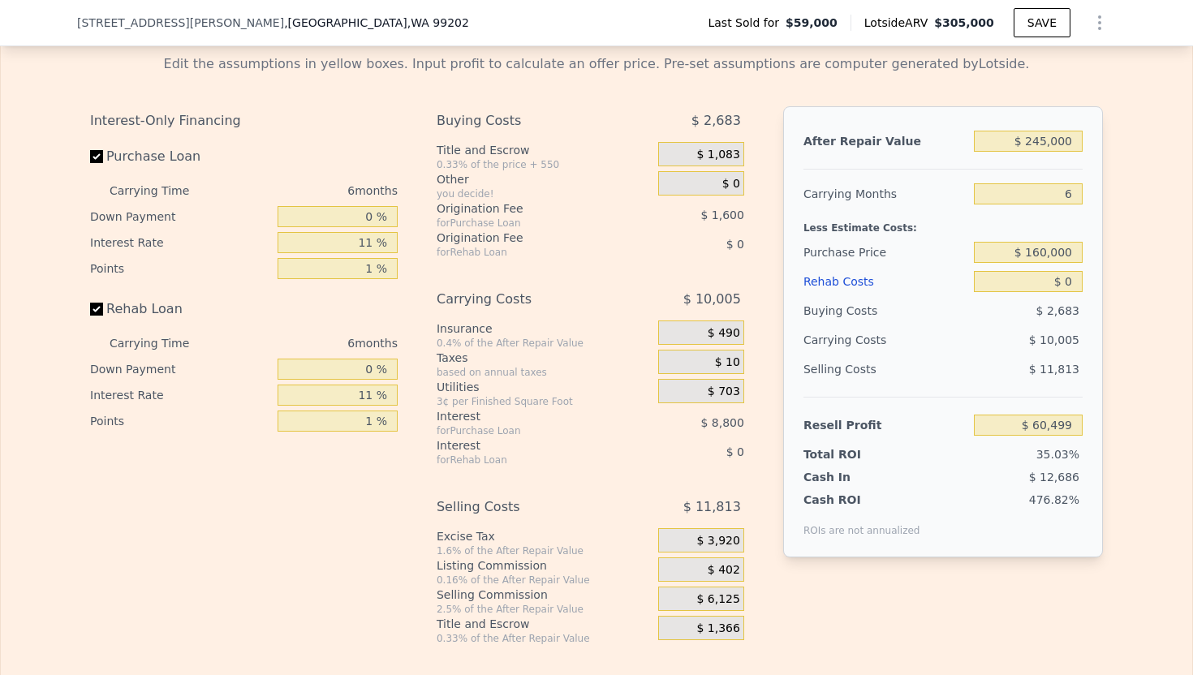
click at [1126, 218] on div "Edit the assumptions in yellow boxes. Input profit to calculate an offer price.…" at bounding box center [597, 343] width 1192 height 604
click at [1073, 196] on input "6" at bounding box center [1028, 193] width 109 height 21
type input "3"
type input "$ 65,501"
type input "3"
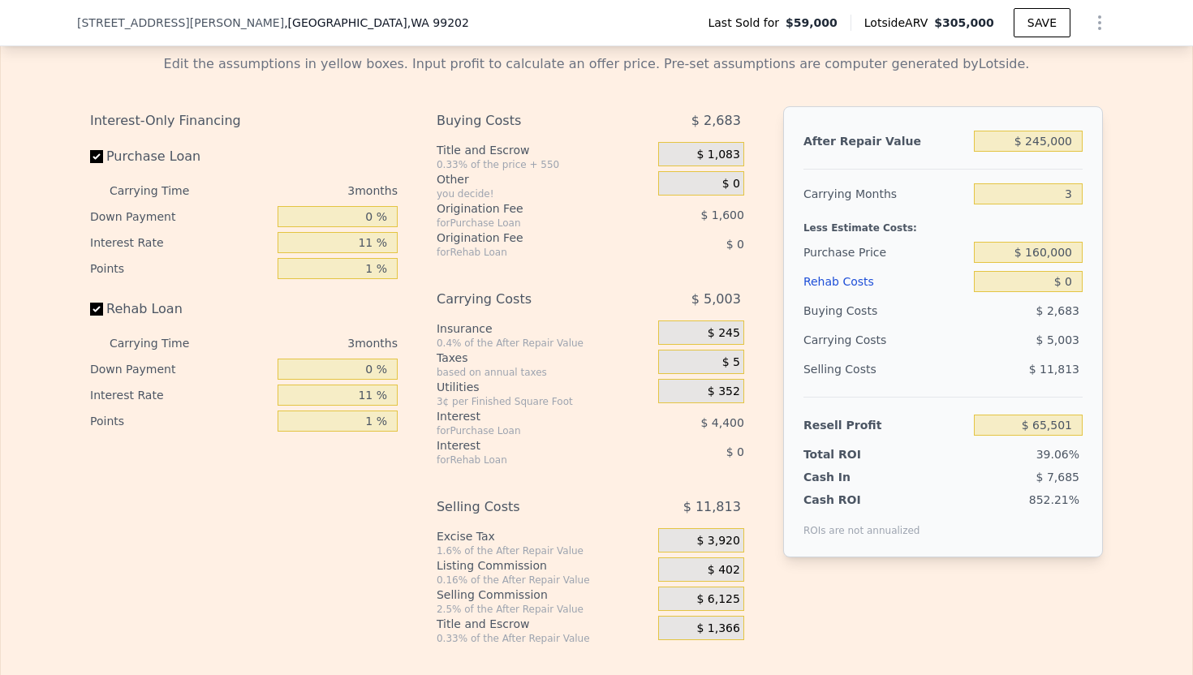
click at [1123, 210] on div "Edit the assumptions in yellow boxes. Input profit to calculate an offer price.…" at bounding box center [597, 343] width 1192 height 604
click at [1136, 199] on div "Edit the assumptions in yellow boxes. Input profit to calculate an offer price.…" at bounding box center [597, 343] width 1192 height 604
click at [1046, 250] on input "$ 160,000" at bounding box center [1028, 252] width 109 height 21
type input "$ 170,000"
click at [1192, 250] on div "Rehab Resell Rental Edit the assumptions in yellow boxes. Input profit to calcu…" at bounding box center [596, 326] width 1193 height 783
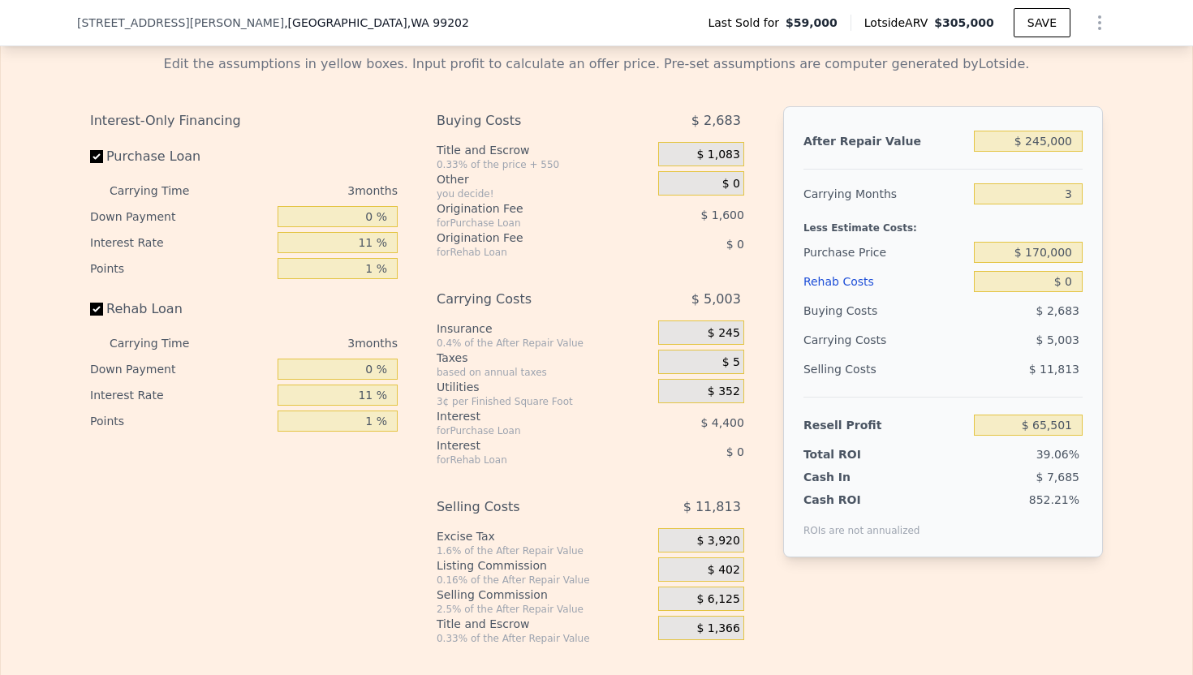
type input "$ 55,095"
